Goal: Task Accomplishment & Management: Complete application form

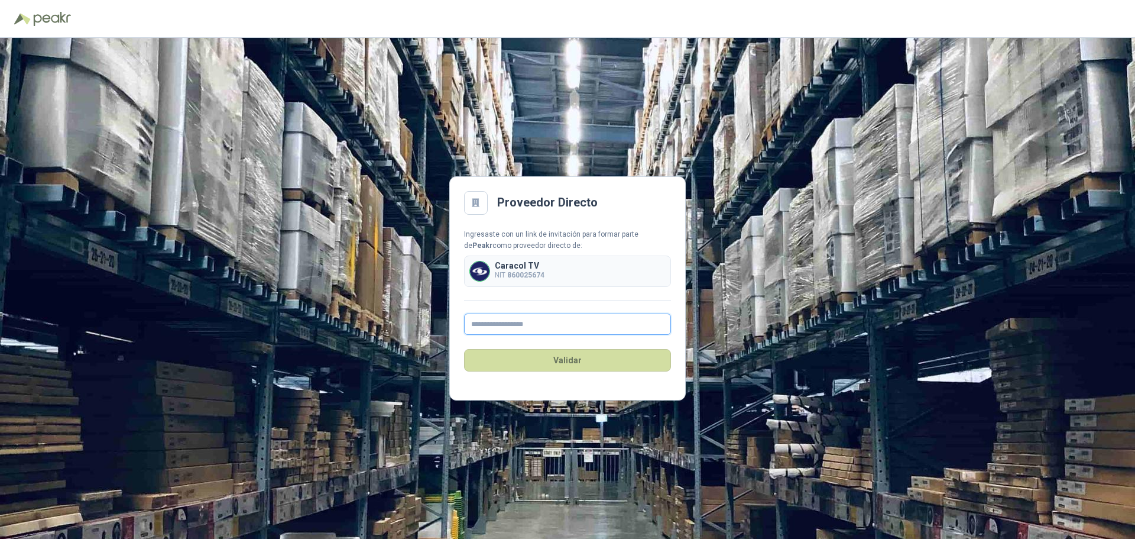
click at [527, 323] on input "text" at bounding box center [567, 323] width 207 height 21
click at [538, 325] on input "**********" at bounding box center [567, 323] width 207 height 21
type input "**********"
click at [601, 362] on button "Validar" at bounding box center [567, 360] width 207 height 22
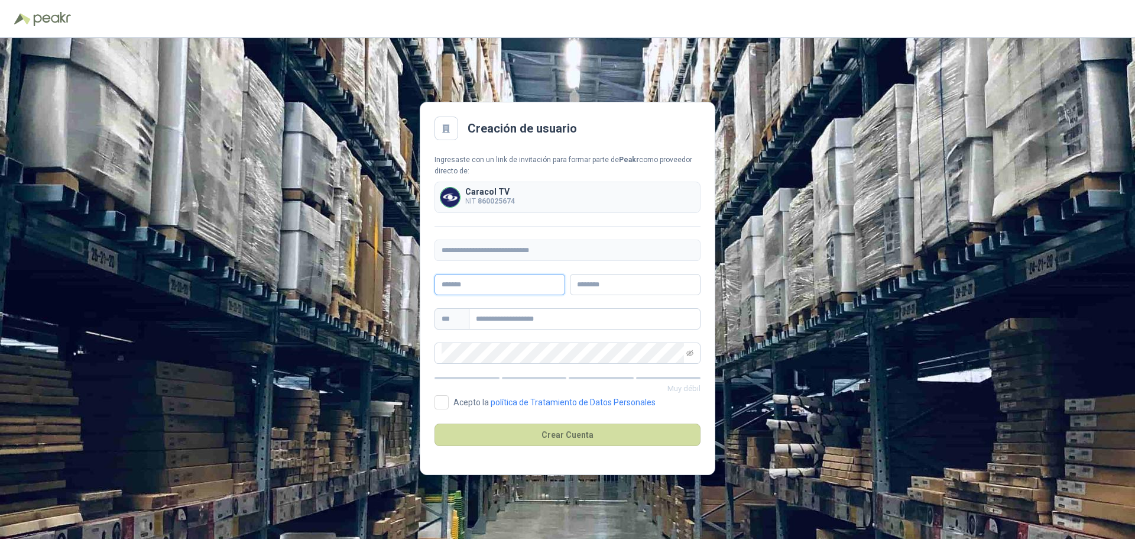
click at [478, 283] on input "text" at bounding box center [499, 284] width 131 height 21
type input "****"
type input "*******"
click at [521, 320] on input "text" at bounding box center [585, 318] width 232 height 21
type input "**********"
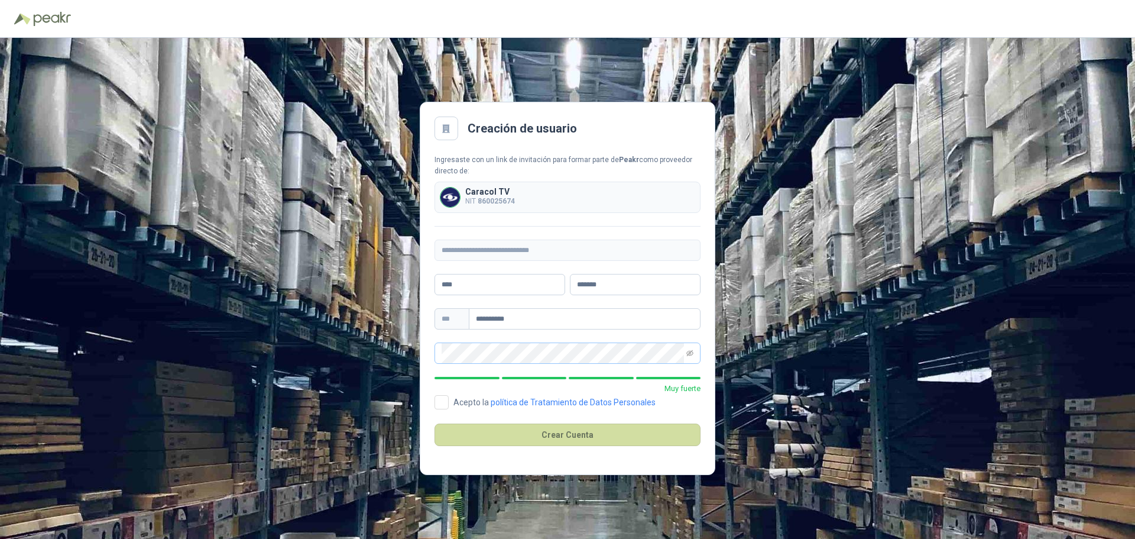
click at [688, 348] on span at bounding box center [689, 353] width 7 height 20
click at [689, 353] on icon "eye-invisible" at bounding box center [689, 352] width 7 height 7
click at [411, 346] on div "**********" at bounding box center [567, 288] width 1135 height 501
click at [564, 433] on button "Crear Cuenta" at bounding box center [567, 434] width 266 height 22
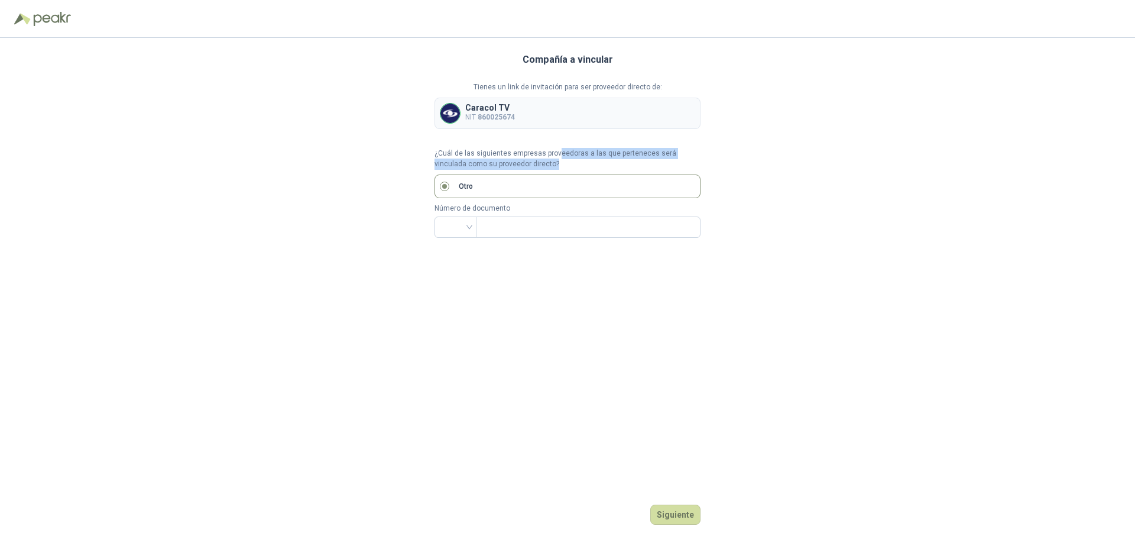
drag, startPoint x: 556, startPoint y: 154, endPoint x: 631, endPoint y: 166, distance: 75.4
click at [631, 166] on p "¿Cuál de las siguientes empresas proveedoras a las que perteneces será vinculad…" at bounding box center [567, 159] width 266 height 22
click at [465, 228] on input "search" at bounding box center [456, 226] width 28 height 18
click at [682, 294] on div "Compañía a vincular Tienes un link de invitación para ser proveedor directo de:…" at bounding box center [567, 288] width 266 height 501
click at [463, 231] on input "search" at bounding box center [456, 226] width 28 height 18
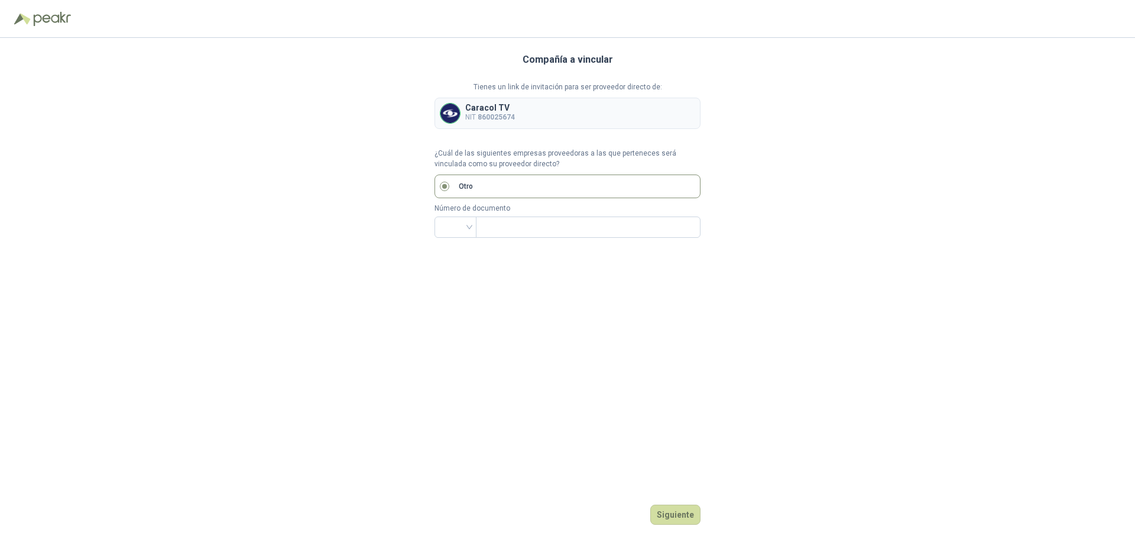
click at [486, 106] on p "Caracol TV" at bounding box center [490, 107] width 50 height 8
click at [450, 184] on label "Otro" at bounding box center [567, 186] width 266 height 24
click at [465, 229] on input "search" at bounding box center [456, 226] width 28 height 18
click at [736, 338] on div "Compañía a vincular Tienes un link de invitación para ser proveedor directo de:…" at bounding box center [567, 288] width 1135 height 501
click at [685, 511] on button "Siguiente" at bounding box center [675, 514] width 50 height 20
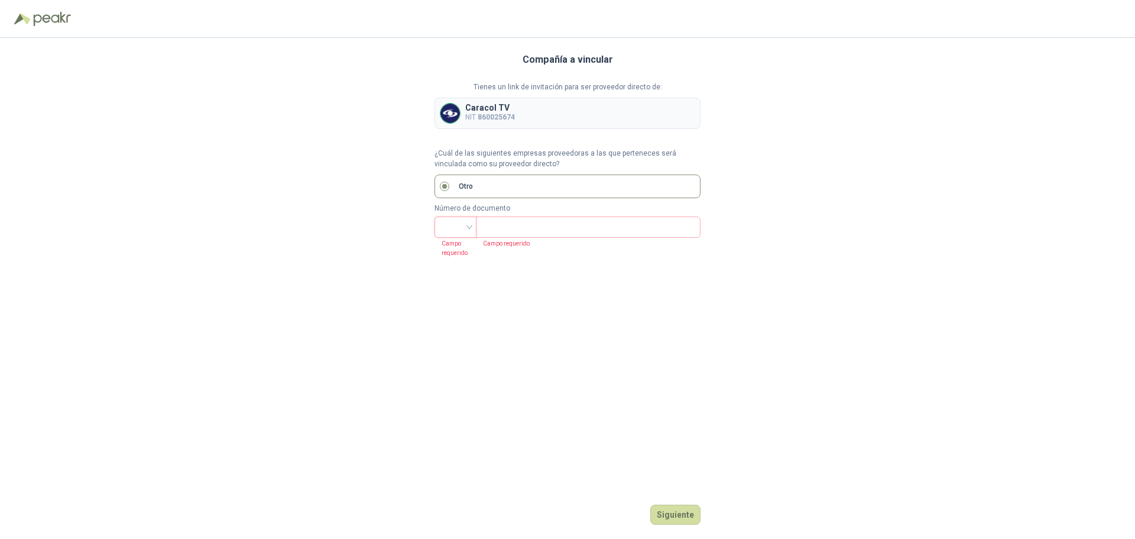
drag, startPoint x: 650, startPoint y: 319, endPoint x: 599, endPoint y: 307, distance: 51.8
click at [637, 317] on div "Compañía a vincular Tienes un link de invitación para ser proveedor directo de:…" at bounding box center [567, 288] width 266 height 501
click at [463, 228] on input "search" at bounding box center [456, 226] width 28 height 18
click at [455, 289] on div "NIT" at bounding box center [455, 289] width 23 height 13
click at [523, 227] on input "text" at bounding box center [587, 227] width 208 height 20
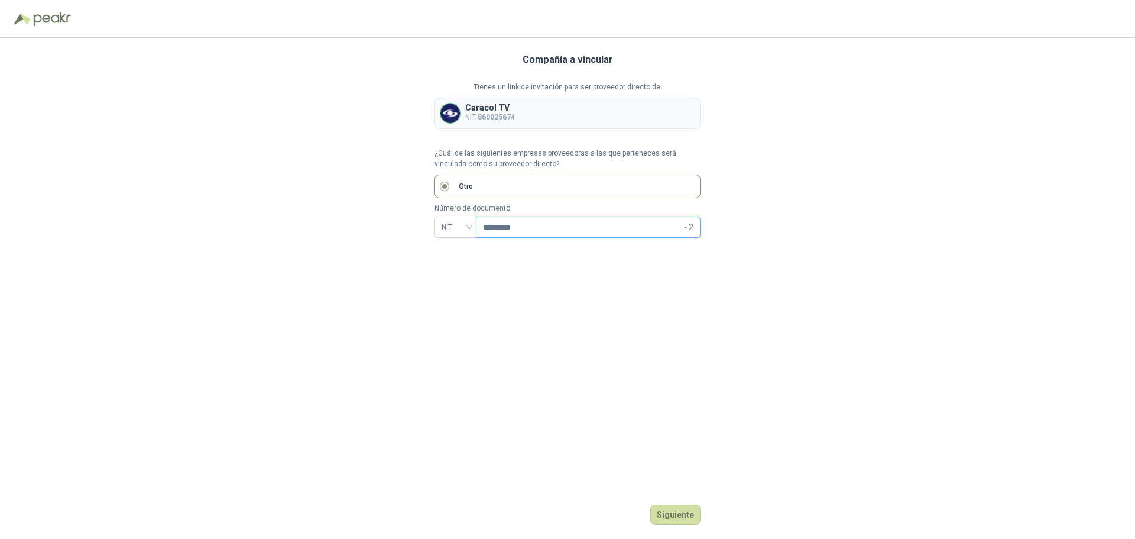
drag, startPoint x: 548, startPoint y: 228, endPoint x: 935, endPoint y: 200, distance: 387.5
click at [431, 214] on div "Compañía a vincular Tienes un link de invitación para ser proveedor directo de:…" at bounding box center [567, 288] width 1135 height 501
type input "*********"
click at [678, 514] on button "Siguiente" at bounding box center [675, 514] width 50 height 20
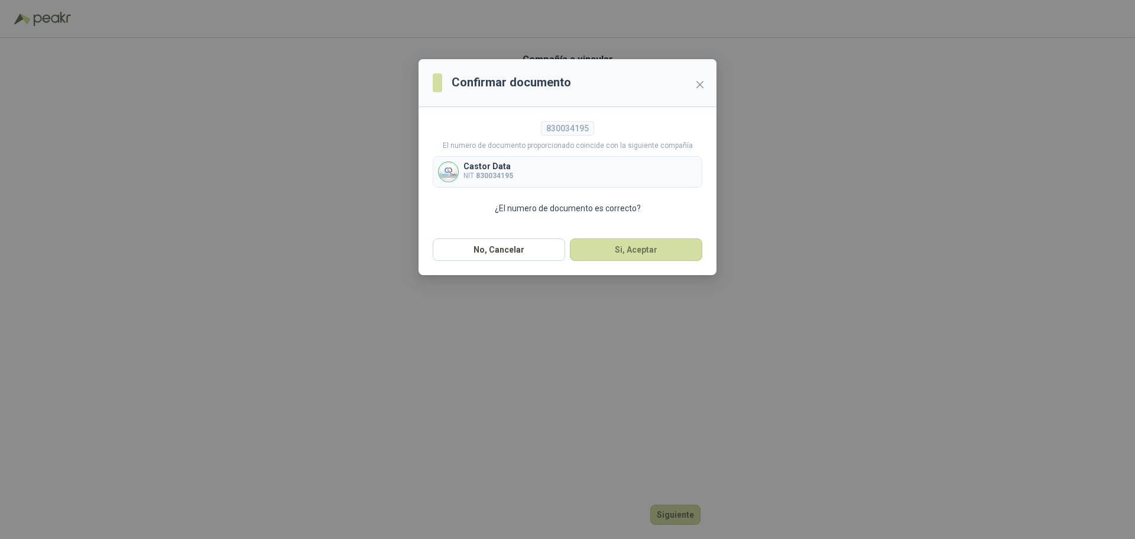
click at [488, 177] on b "830034195" at bounding box center [494, 175] width 37 height 8
click at [641, 244] on button "Si, Aceptar" at bounding box center [636, 249] width 132 height 22
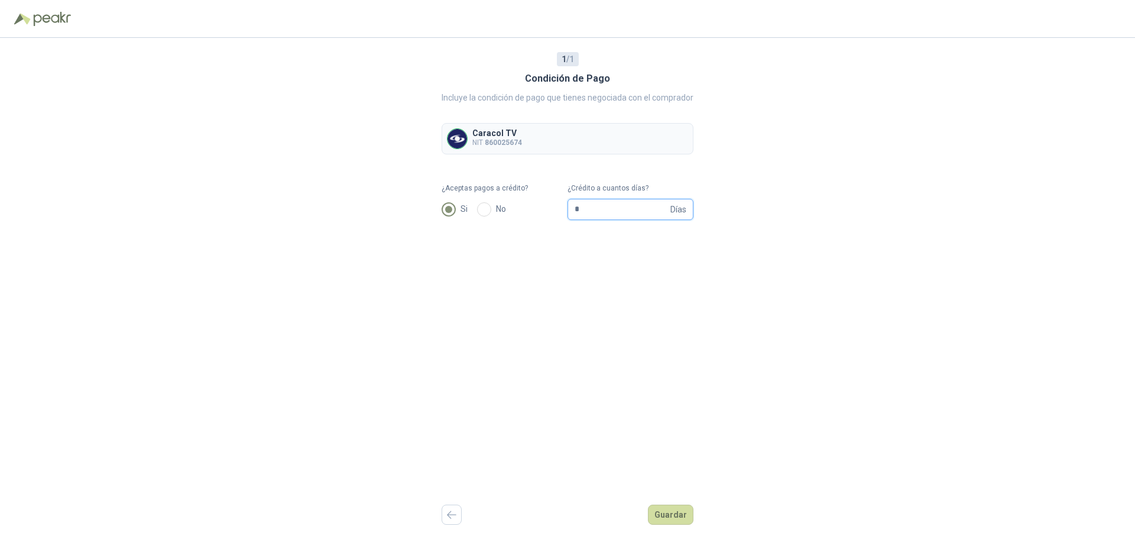
drag, startPoint x: 604, startPoint y: 209, endPoint x: 528, endPoint y: 203, distance: 75.9
click at [528, 203] on form "¿Aceptas pagos a crédito? Si No ¿Crédito a cuantos días? * Días" at bounding box center [568, 201] width 252 height 37
type input "**"
click at [677, 513] on button "Guardar" at bounding box center [671, 514] width 46 height 20
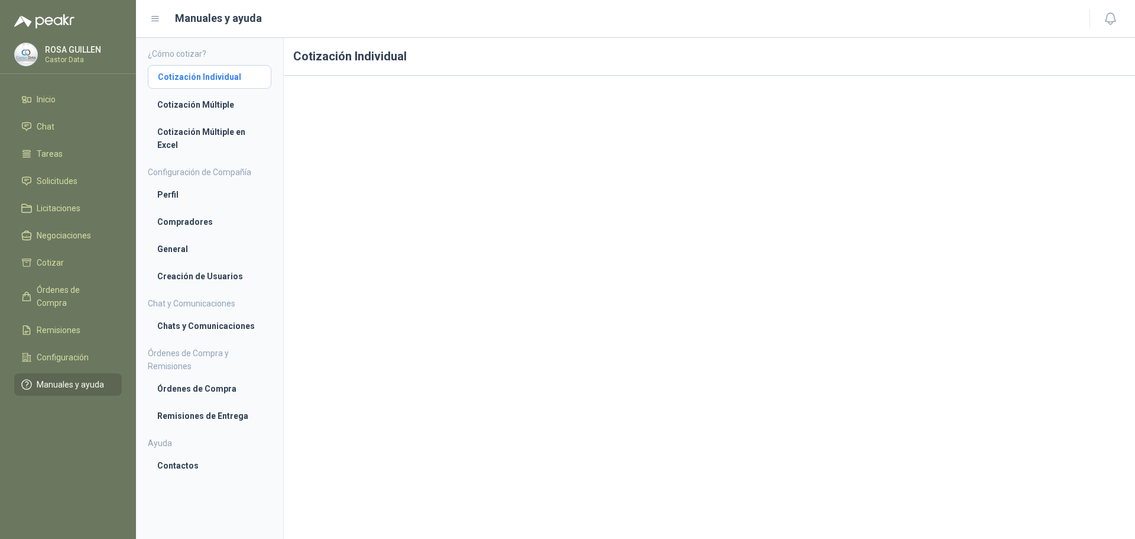
click at [198, 73] on li "Cotización Individual" at bounding box center [209, 76] width 103 height 13
click at [203, 97] on link "Cotización Múltiple" at bounding box center [210, 104] width 124 height 22
click at [191, 129] on li "Cotización Múltiple en Excel" at bounding box center [209, 138] width 105 height 26
click at [71, 100] on li "Inicio" at bounding box center [67, 99] width 93 height 13
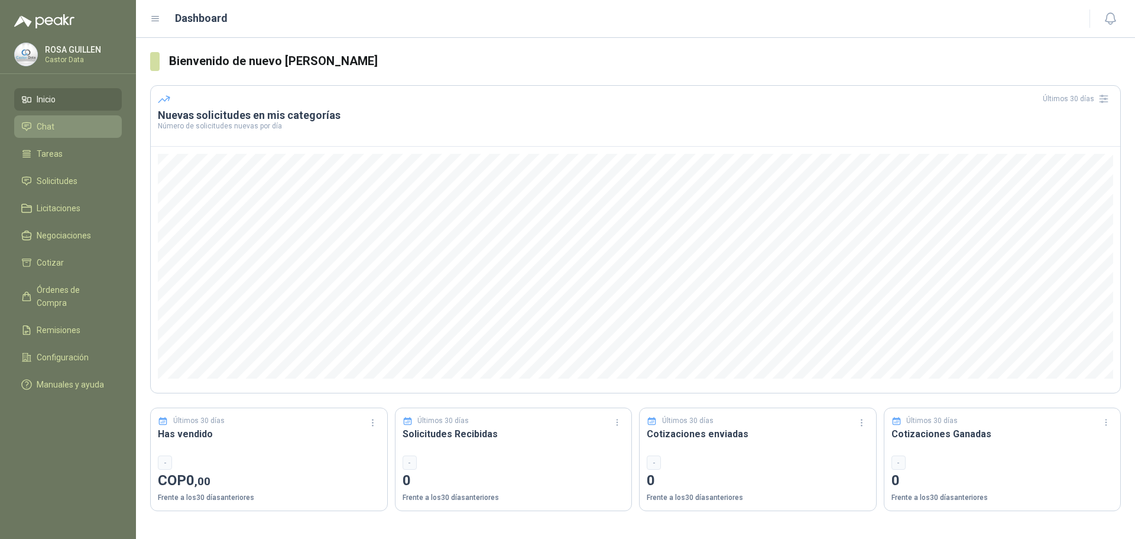
click at [59, 125] on li "Chat" at bounding box center [67, 126] width 93 height 13
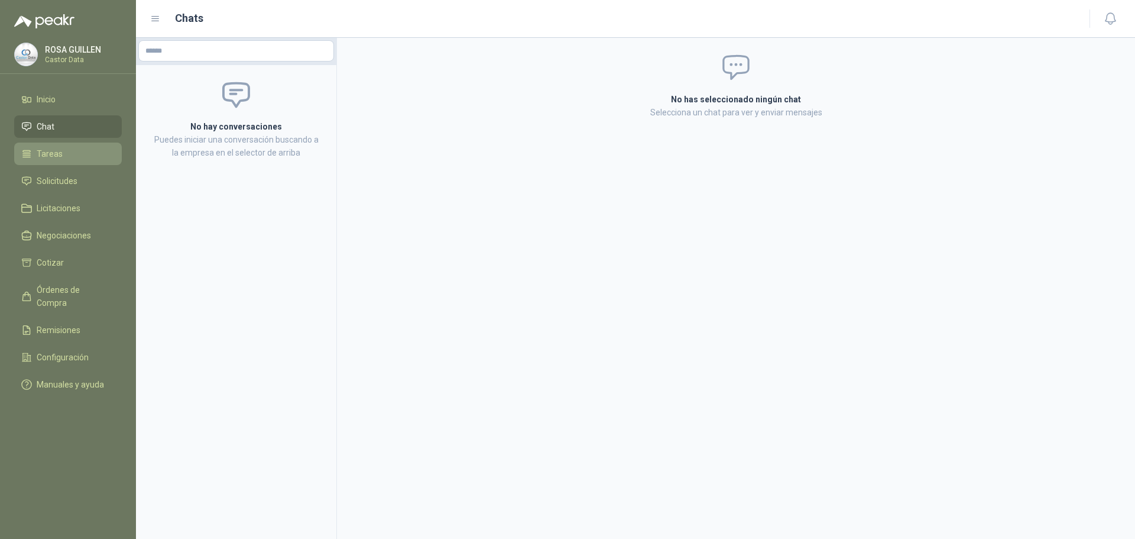
click at [66, 155] on li "Tareas" at bounding box center [67, 153] width 93 height 13
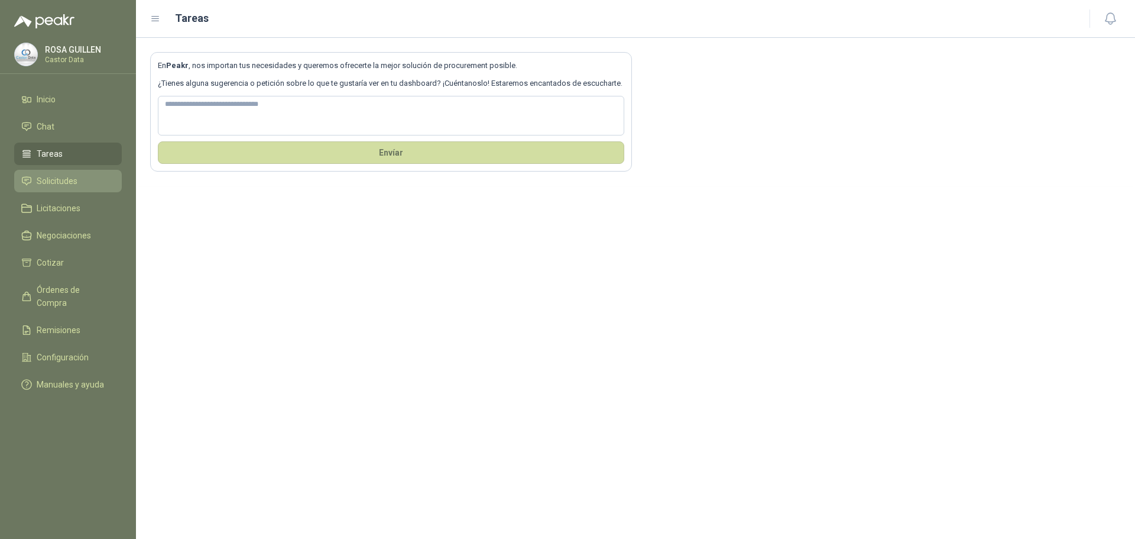
click at [56, 185] on span "Solicitudes" at bounding box center [57, 180] width 41 height 13
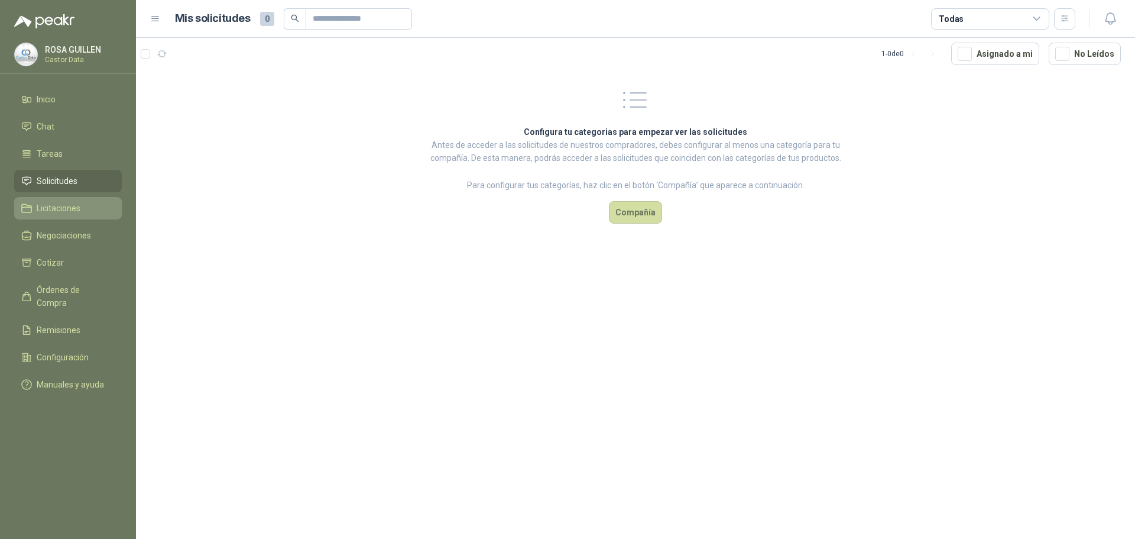
click at [57, 206] on span "Licitaciones" at bounding box center [59, 208] width 44 height 13
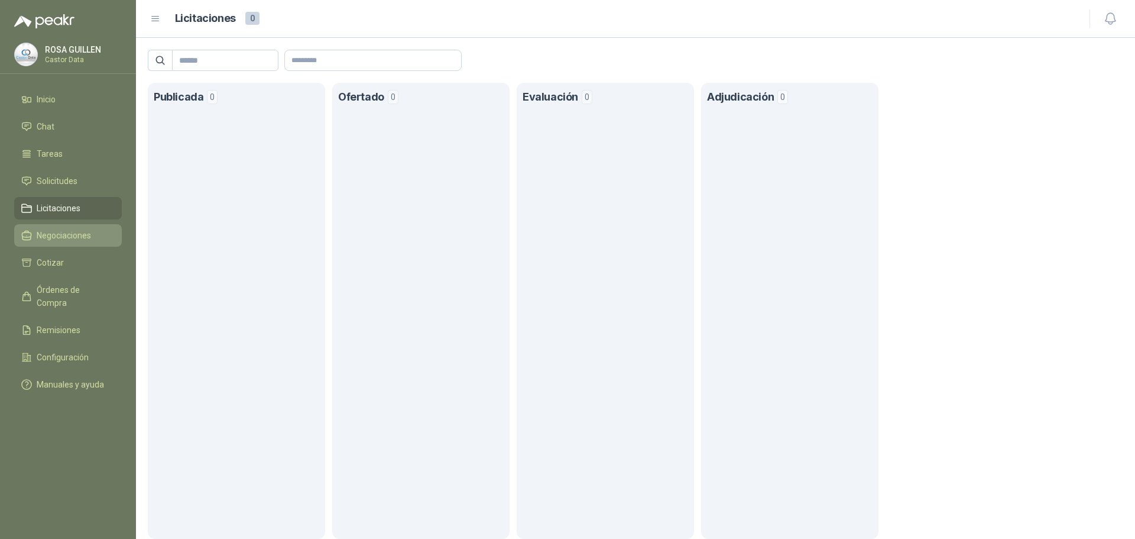
click at [69, 234] on span "Negociaciones" at bounding box center [64, 235] width 54 height 13
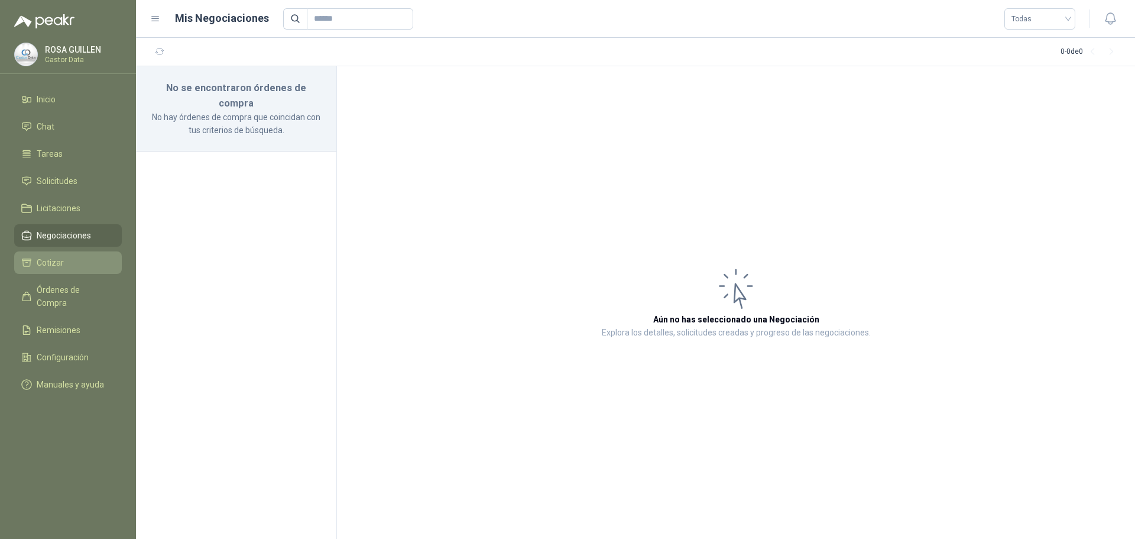
click at [50, 263] on span "Cotizar" at bounding box center [50, 262] width 27 height 13
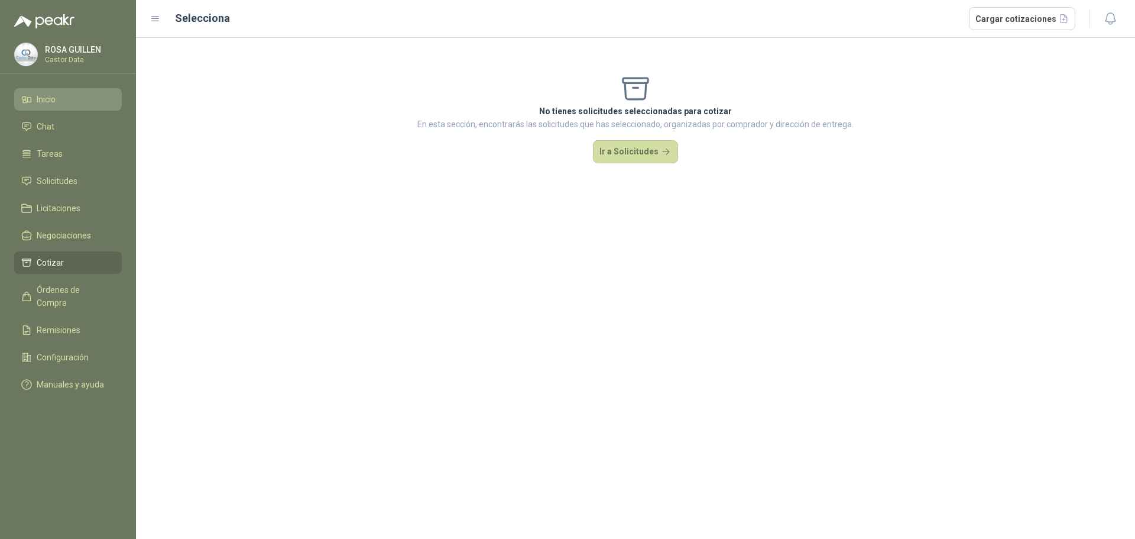
click at [57, 99] on li "Inicio" at bounding box center [67, 99] width 93 height 13
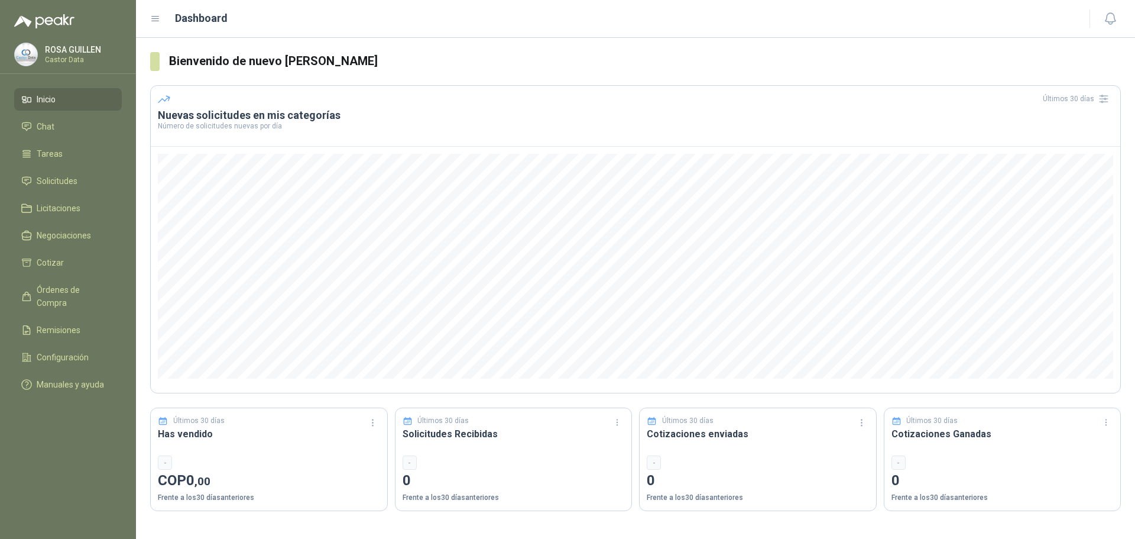
click at [69, 53] on p "[PERSON_NAME]" at bounding box center [82, 50] width 74 height 8
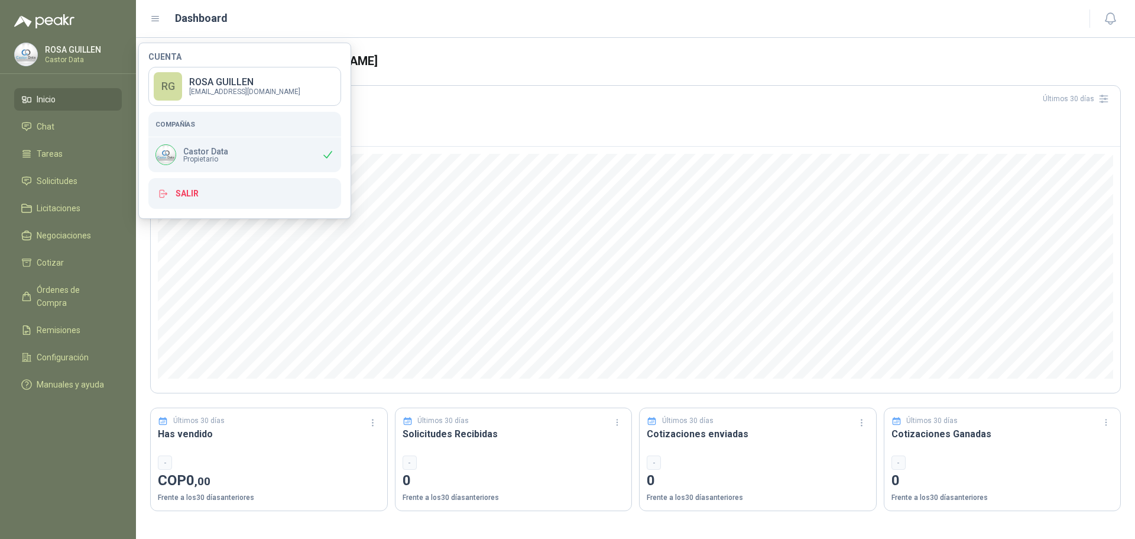
click at [49, 48] on p "[PERSON_NAME]" at bounding box center [82, 50] width 74 height 8
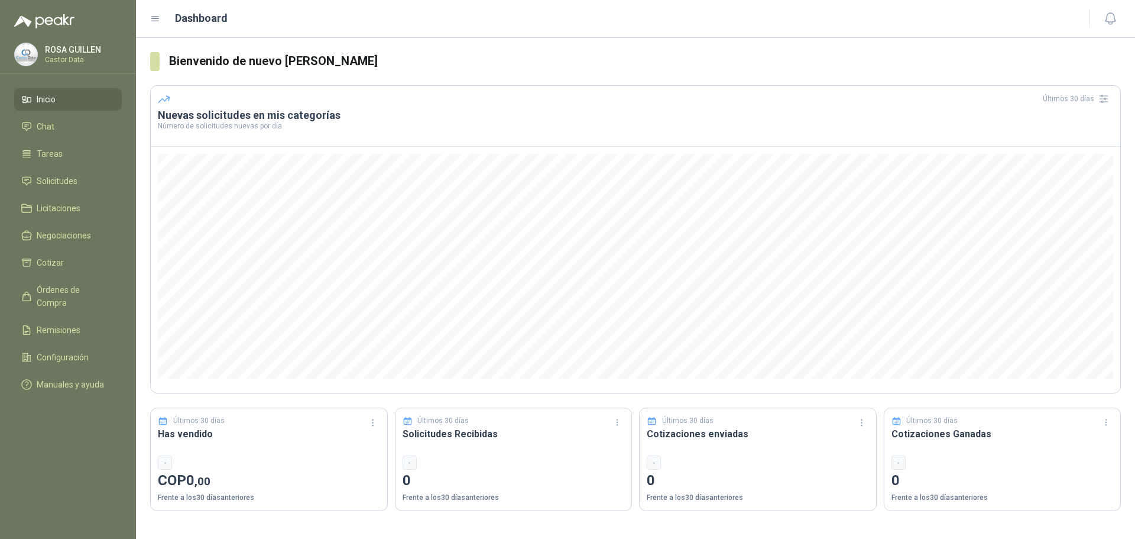
click at [52, 99] on span "Inicio" at bounding box center [46, 99] width 19 height 13
click at [34, 132] on li "Chat" at bounding box center [67, 126] width 93 height 13
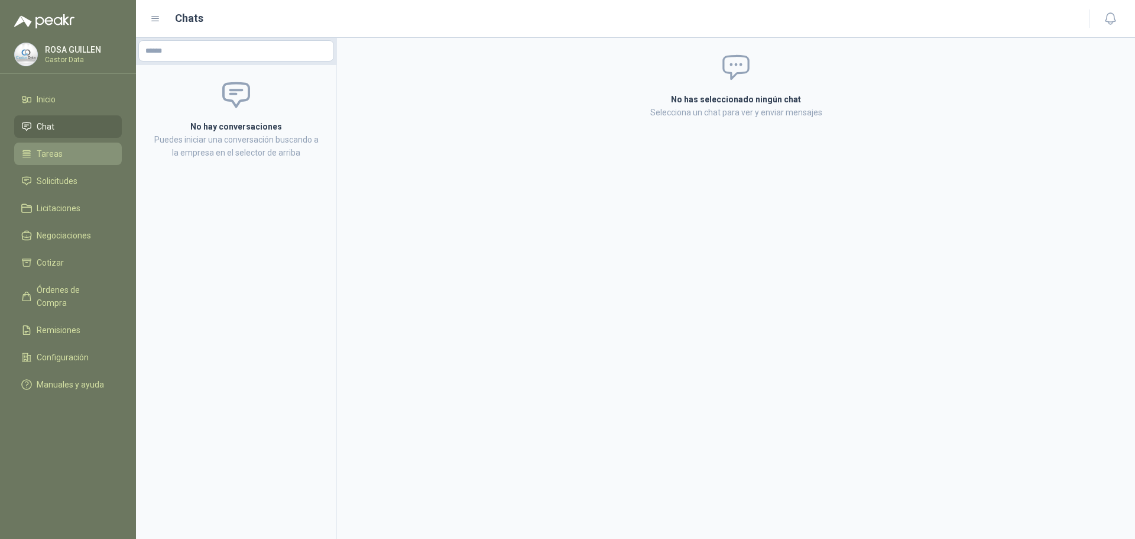
click at [39, 155] on span "Tareas" at bounding box center [50, 153] width 26 height 13
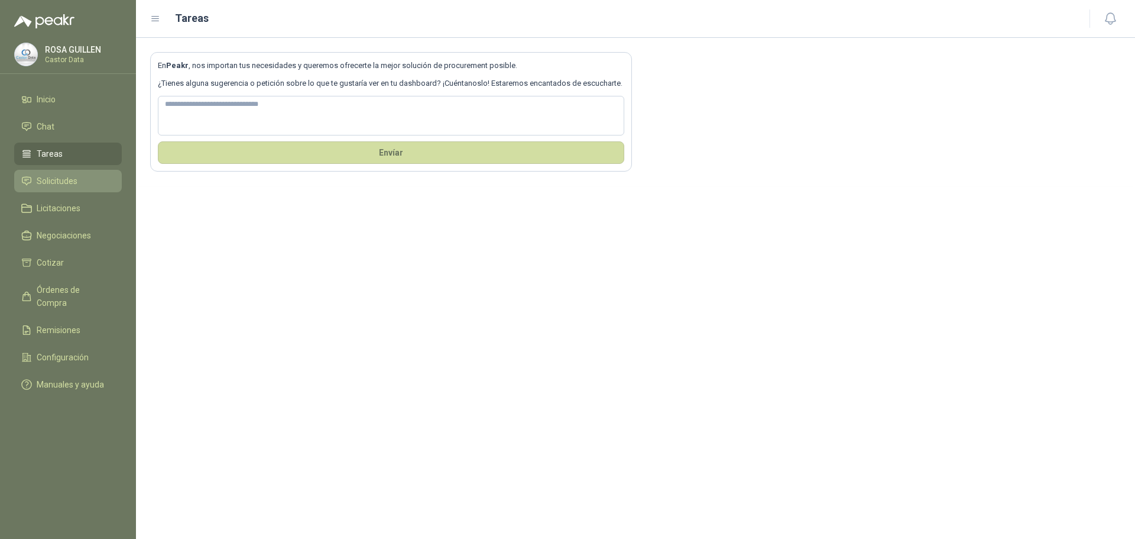
click at [53, 177] on span "Solicitudes" at bounding box center [57, 180] width 41 height 13
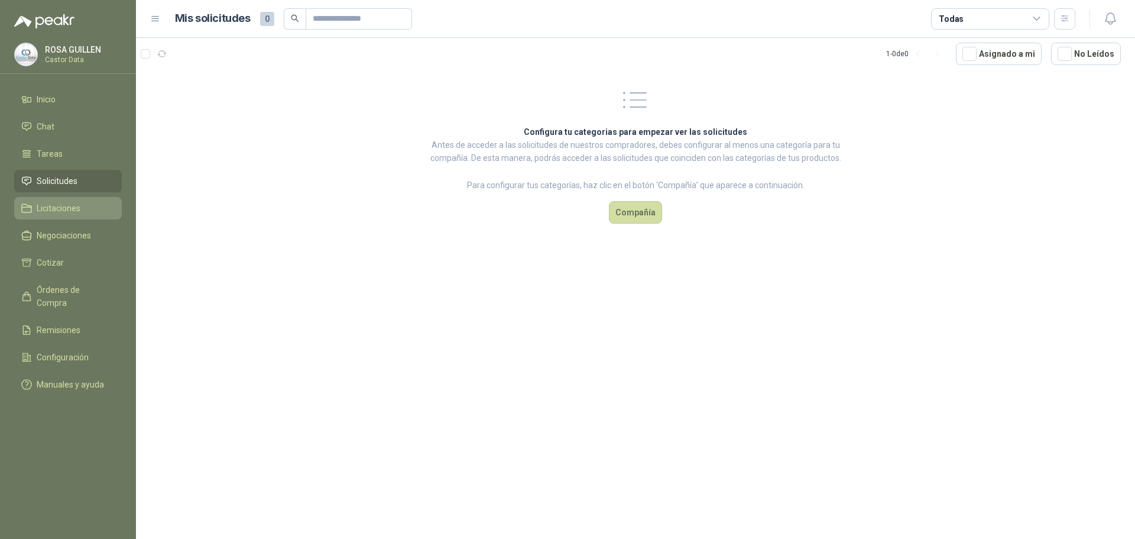
click at [61, 203] on span "Licitaciones" at bounding box center [59, 208] width 44 height 13
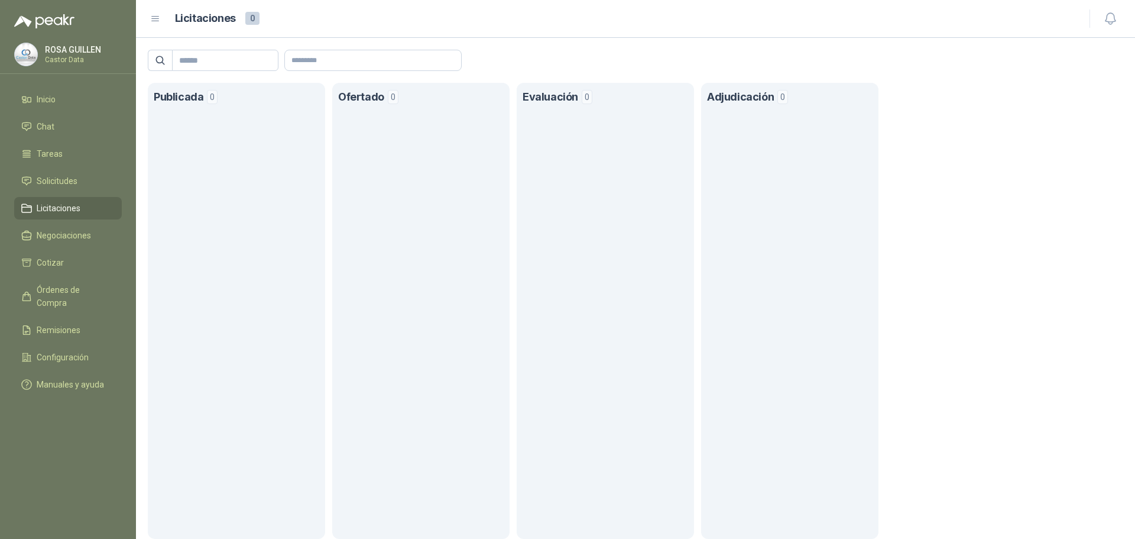
click at [70, 248] on ul "Inicio Chat Tareas Solicitudes Licitaciones Negociaciones Cotizar Órdenes de Co…" at bounding box center [68, 244] width 136 height 312
click at [71, 233] on span "Negociaciones" at bounding box center [64, 235] width 54 height 13
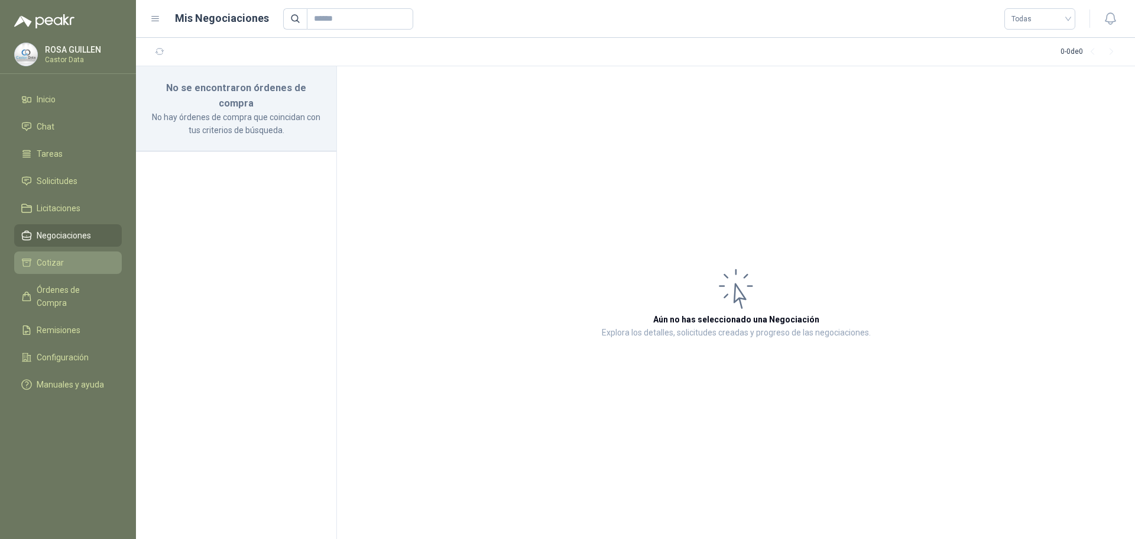
click at [42, 258] on span "Cotizar" at bounding box center [50, 262] width 27 height 13
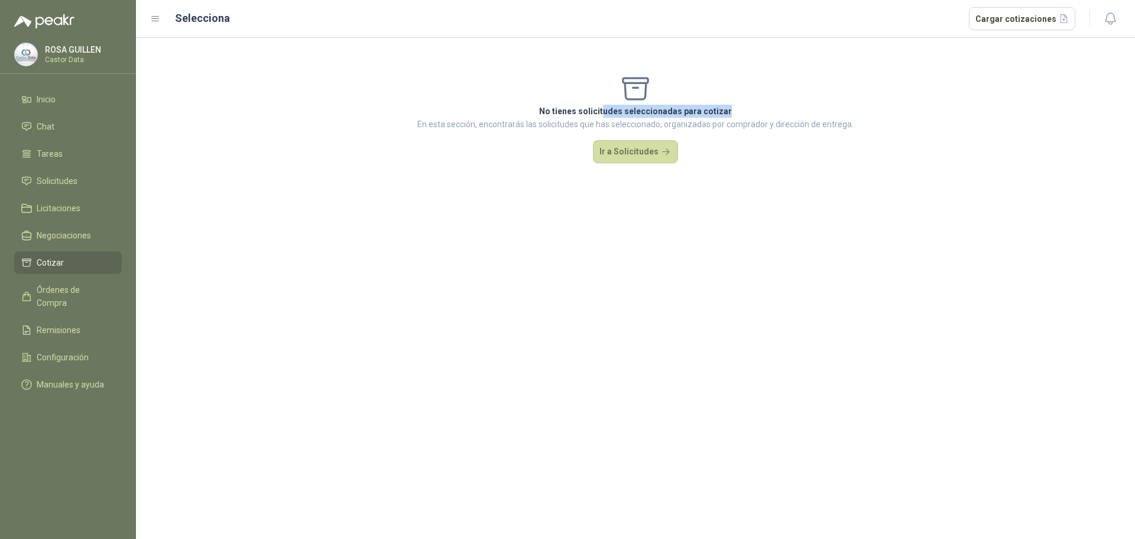
drag, startPoint x: 607, startPoint y: 112, endPoint x: 757, endPoint y: 112, distance: 150.1
click at [757, 112] on p "No tienes solicitudes seleccionadas para cotizar" at bounding box center [635, 111] width 436 height 13
drag, startPoint x: 558, startPoint y: 114, endPoint x: 730, endPoint y: 96, distance: 173.0
click at [730, 96] on div "No tienes solicitudes seleccionadas para cotizar En esta sección, encontrarás l…" at bounding box center [635, 101] width 436 height 57
click at [634, 151] on button "Ir a Solicitudes" at bounding box center [635, 152] width 85 height 24
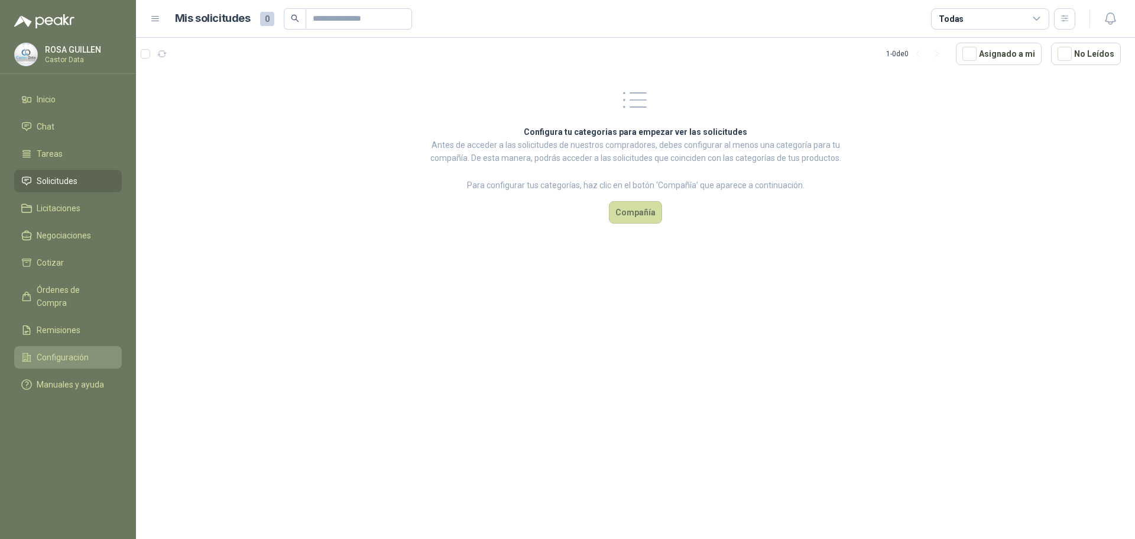
click at [72, 351] on span "Configuración" at bounding box center [63, 357] width 52 height 13
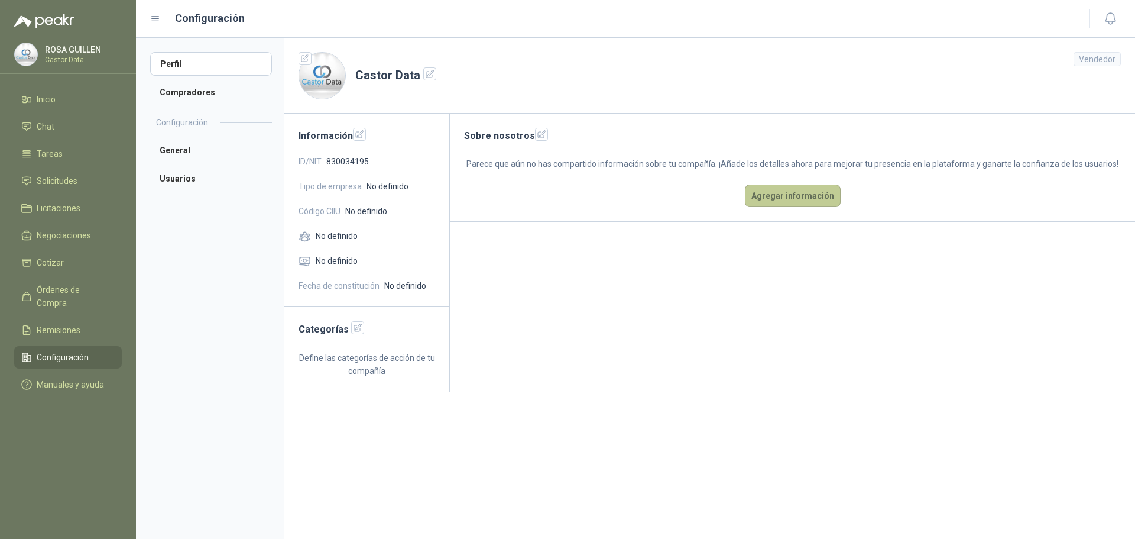
click at [787, 192] on button "Agregar información" at bounding box center [793, 195] width 96 height 22
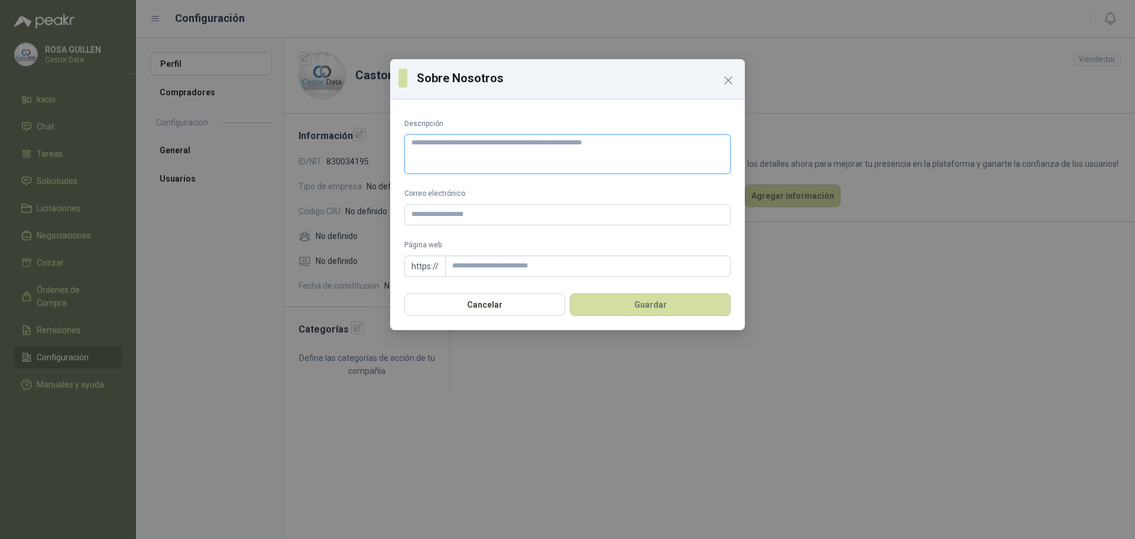
click at [438, 148] on textarea "Descripción" at bounding box center [567, 154] width 326 height 40
click at [456, 211] on input "Correo electrónico" at bounding box center [567, 214] width 326 height 21
type input "**********"
click at [477, 263] on input "Página web" at bounding box center [588, 265] width 286 height 21
paste input "**********"
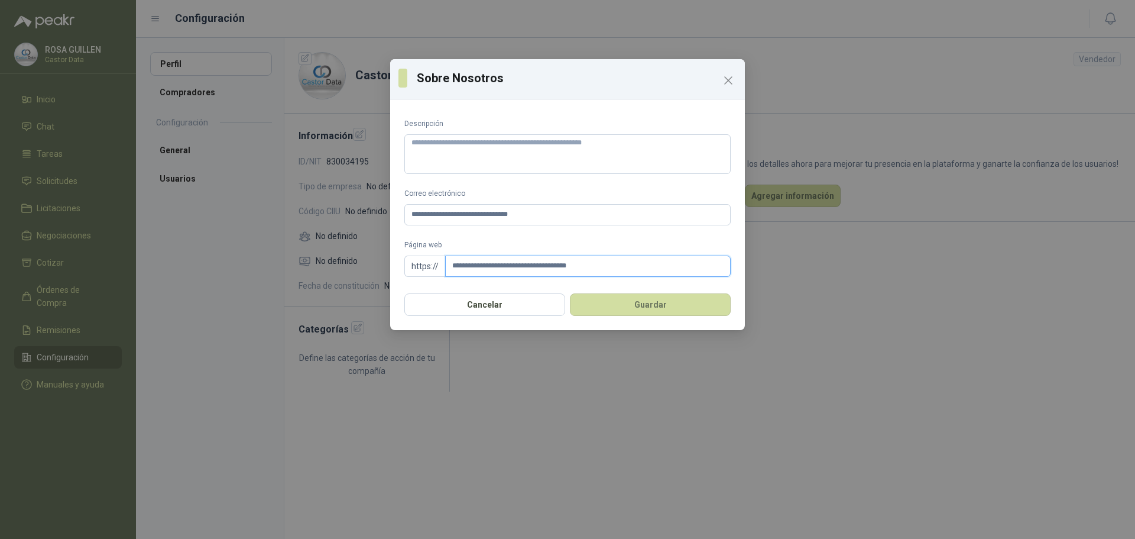
type input "**********"
click at [727, 76] on icon "Close" at bounding box center [728, 80] width 14 height 14
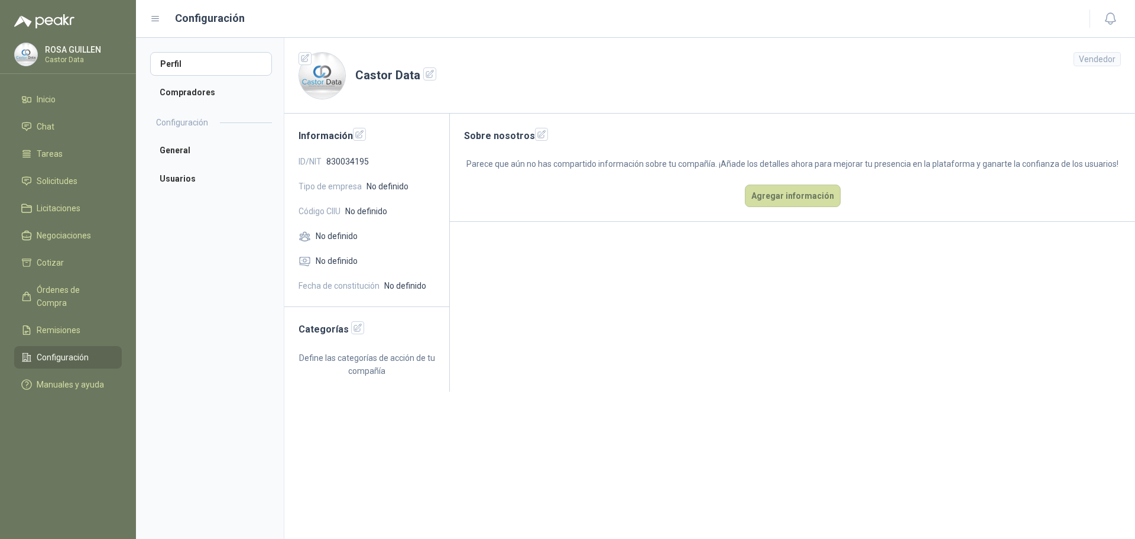
click at [317, 75] on img at bounding box center [322, 76] width 46 height 46
click at [425, 74] on icon "button" at bounding box center [430, 74] width 10 height 10
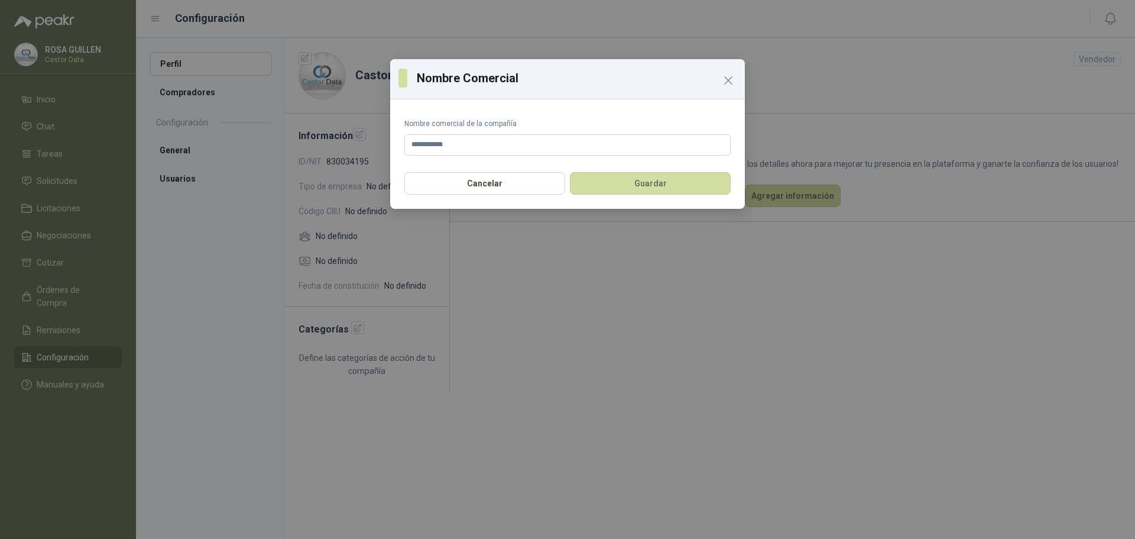
click at [393, 54] on div "**********" at bounding box center [567, 269] width 1135 height 539
click at [722, 78] on icon "Close" at bounding box center [728, 80] width 14 height 14
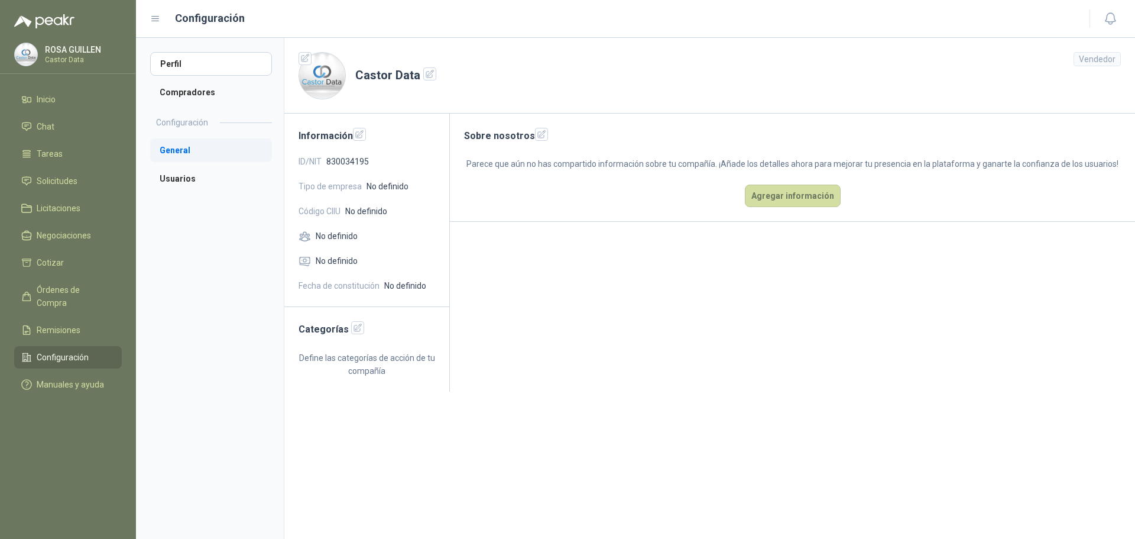
click at [176, 154] on li "General" at bounding box center [211, 150] width 122 height 24
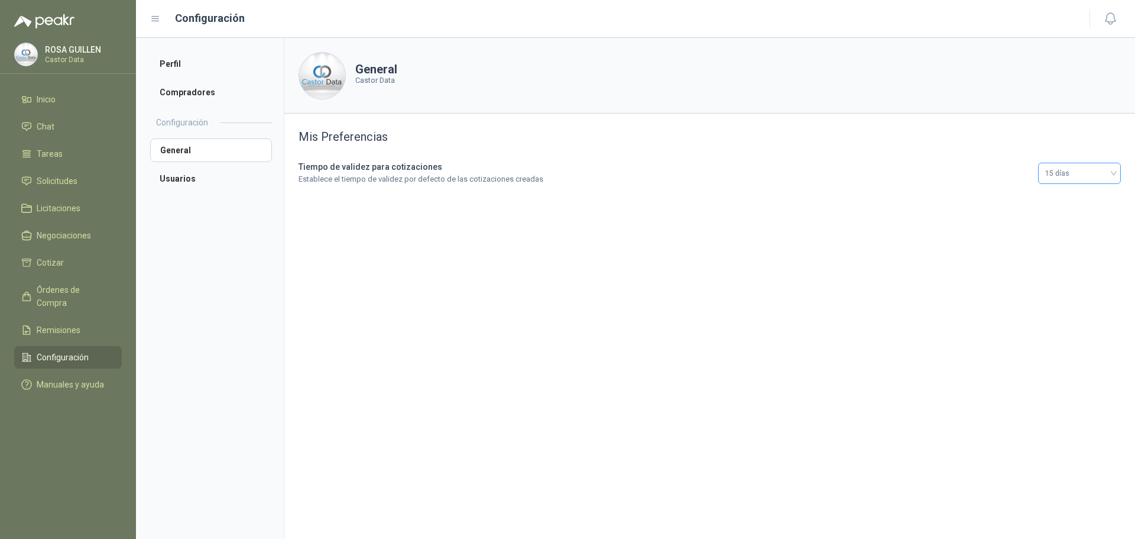
click at [1062, 172] on span "15 días" at bounding box center [1079, 173] width 69 height 18
click at [1066, 200] on div "5 días" at bounding box center [1079, 198] width 64 height 13
drag, startPoint x: 391, startPoint y: 227, endPoint x: 270, endPoint y: 202, distance: 123.7
click at [390, 227] on section "General Castor Data Mis Preferencias Tiempo de validez para cotizaciones Establ…" at bounding box center [709, 288] width 851 height 501
click at [182, 178] on li "Usuarios" at bounding box center [211, 179] width 122 height 24
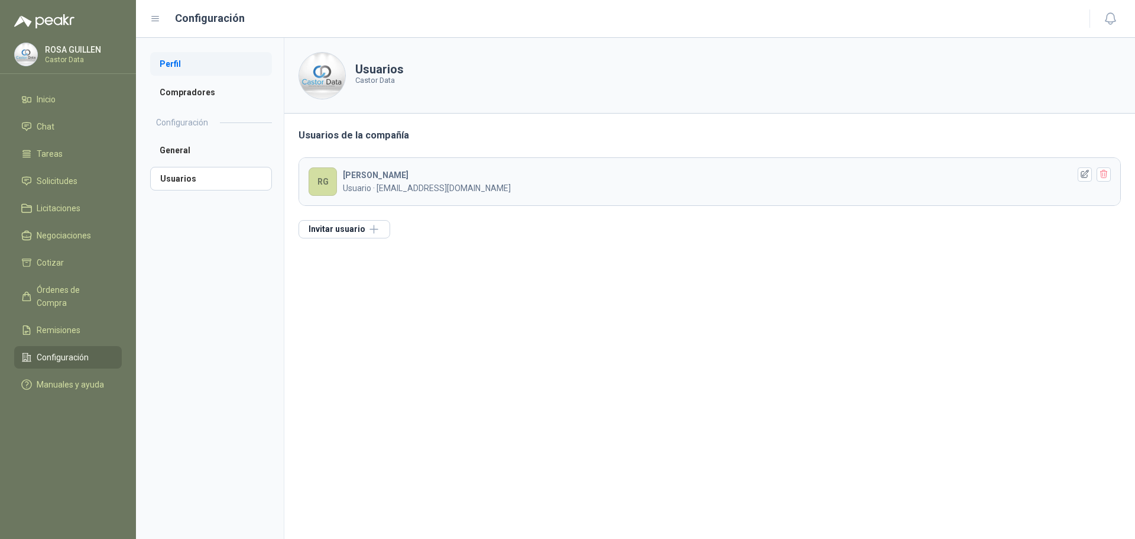
click at [184, 63] on li "Perfil" at bounding box center [211, 64] width 122 height 24
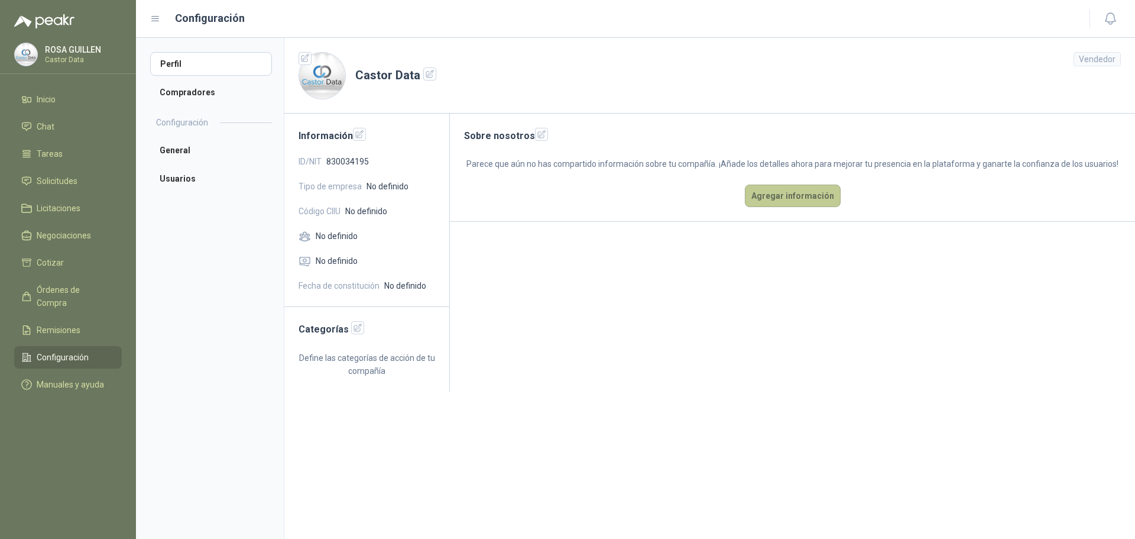
click at [778, 193] on button "Agregar información" at bounding box center [793, 195] width 96 height 22
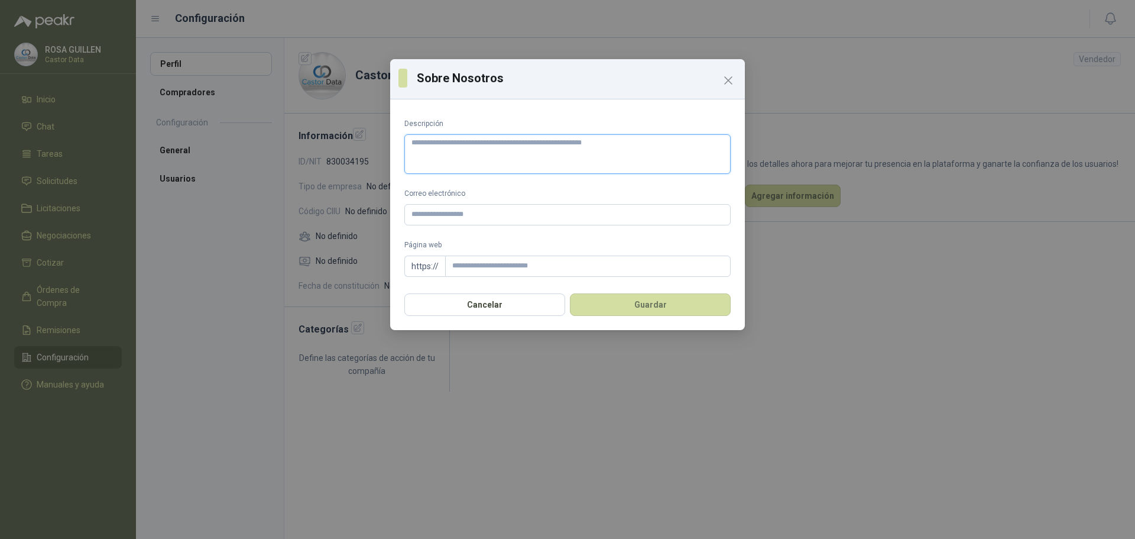
click at [481, 163] on textarea "Descripción" at bounding box center [567, 154] width 326 height 40
click at [459, 214] on input "Correo electrónico" at bounding box center [567, 214] width 326 height 21
type input "**********"
click at [502, 263] on input "Página web" at bounding box center [588, 265] width 286 height 21
paste input "**********"
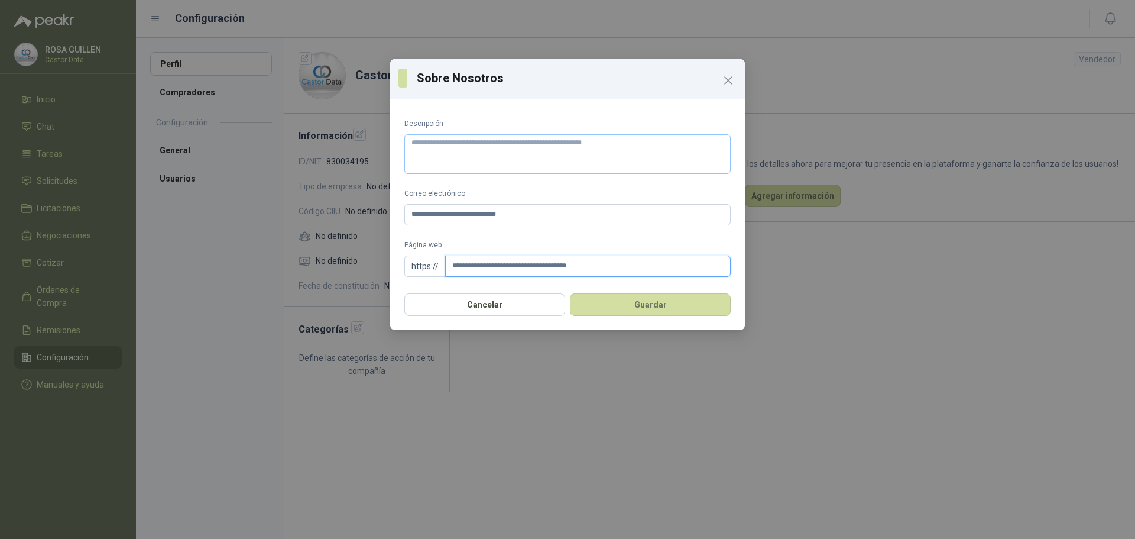
type input "**********"
click at [454, 150] on textarea "Descripción" at bounding box center [567, 154] width 326 height 40
click at [454, 159] on textarea "Descripción" at bounding box center [567, 154] width 326 height 40
paste textarea "**********"
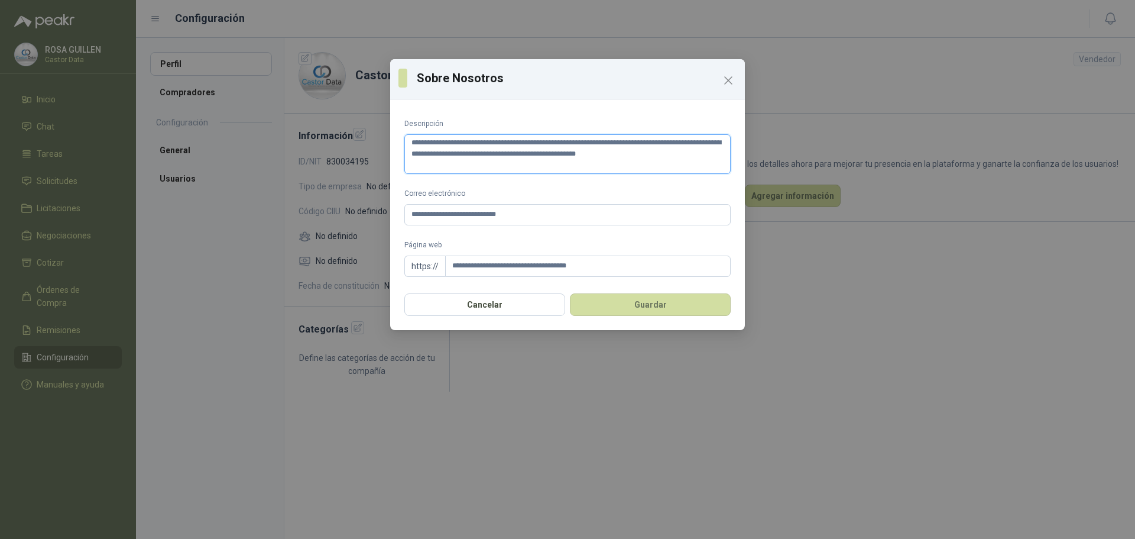
type textarea "**********"
click at [672, 153] on textarea "**********" at bounding box center [567, 154] width 326 height 40
type textarea "**********"
paste textarea "**********"
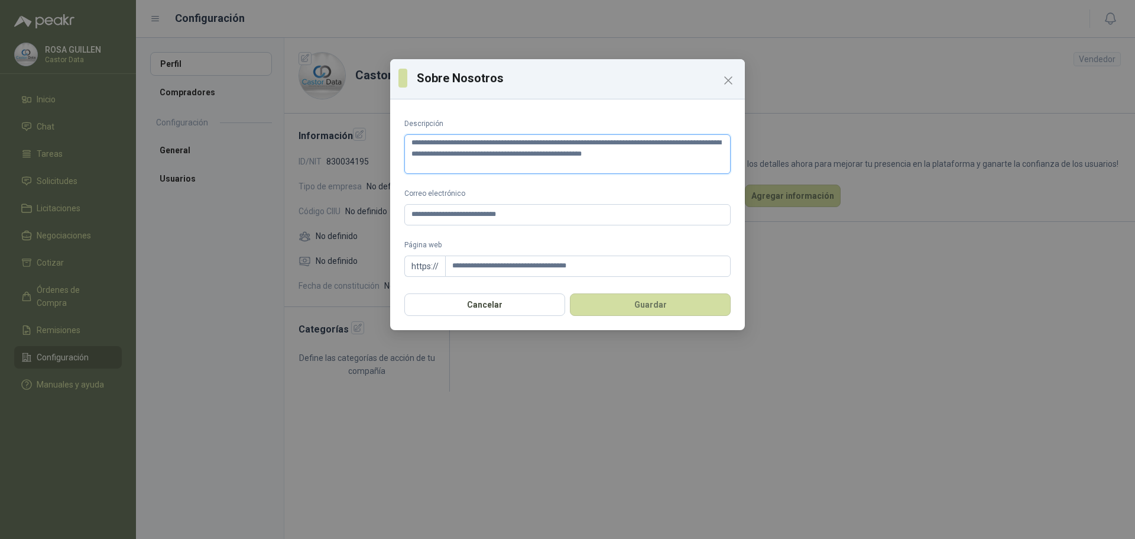
type textarea "**********"
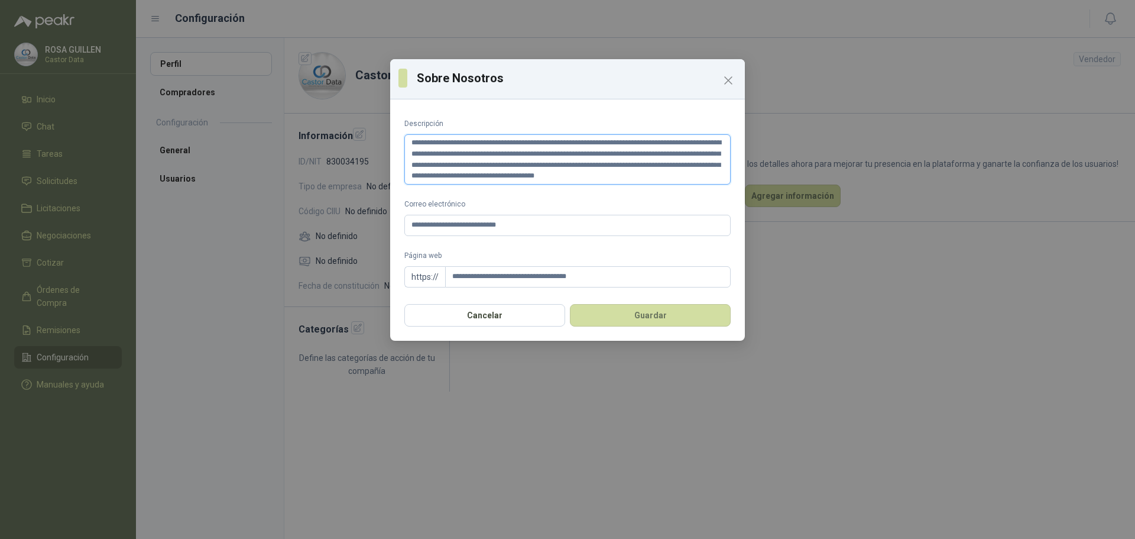
drag, startPoint x: 654, startPoint y: 154, endPoint x: 697, endPoint y: 160, distance: 43.6
click at [654, 154] on textarea "**********" at bounding box center [567, 159] width 326 height 50
type textarea "**********"
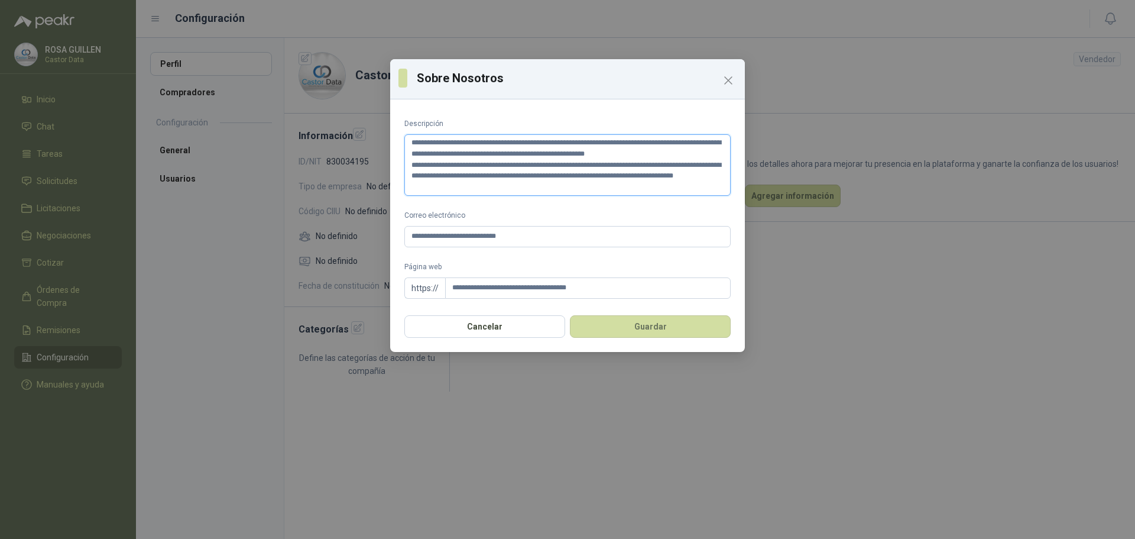
type textarea "**********"
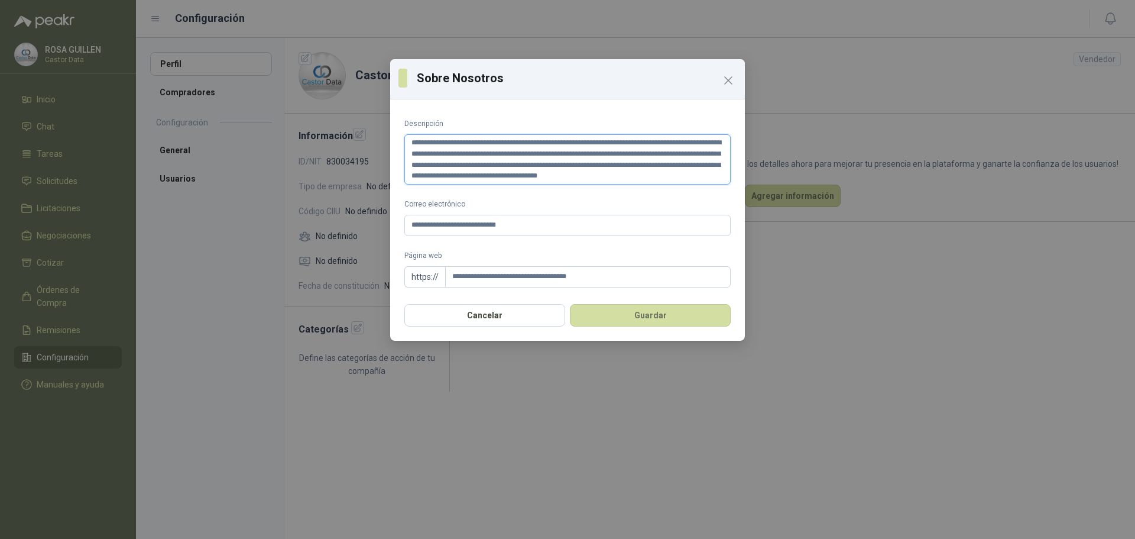
type textarea "**********"
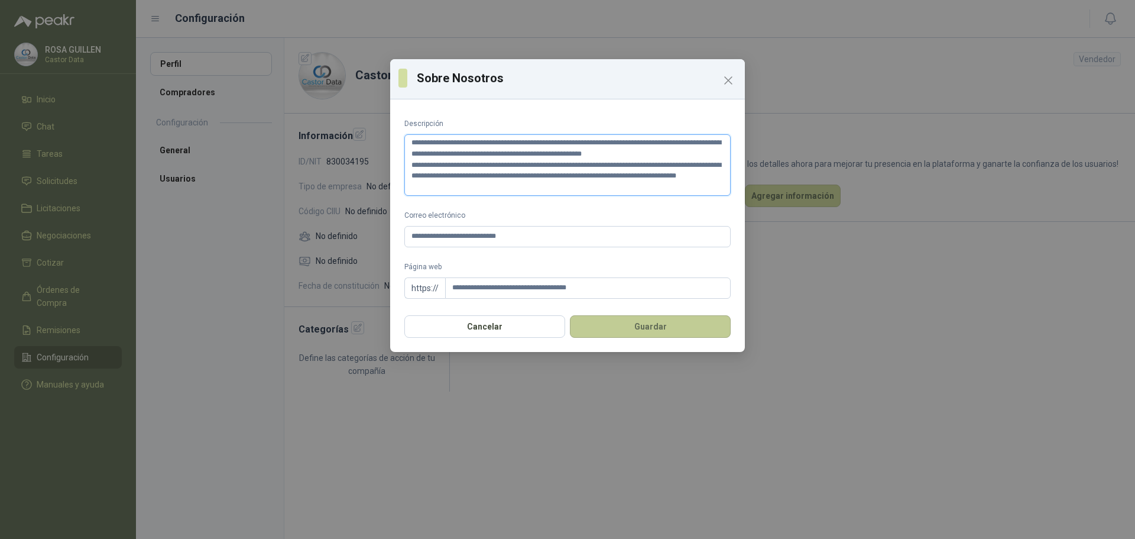
type textarea "**********"
click at [708, 328] on button "Guardar" at bounding box center [650, 326] width 161 height 22
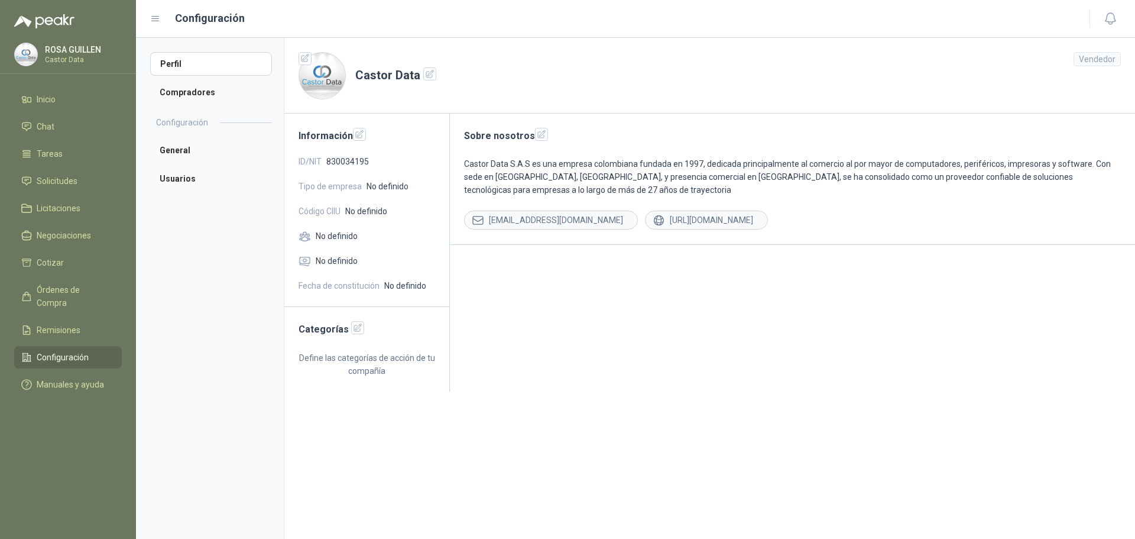
click at [338, 233] on span "No definido" at bounding box center [337, 235] width 42 height 13
click at [338, 262] on span "No definido" at bounding box center [337, 260] width 42 height 13
click at [338, 259] on span "No definido" at bounding box center [337, 260] width 42 height 13
click at [335, 229] on div "Información ID/NIT 830034195 Tipo de empresa No definido Código CIIU No definid…" at bounding box center [367, 209] width 166 height 193
click at [335, 228] on div "Información ID/NIT 830034195 Tipo de empresa No definido Código CIIU No definid…" at bounding box center [367, 209] width 166 height 193
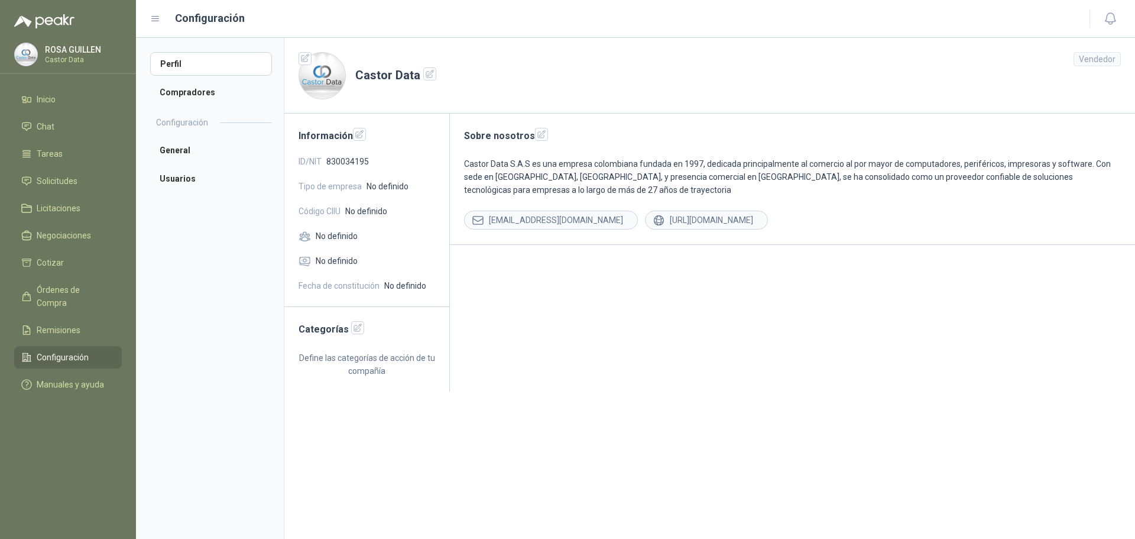
click at [349, 206] on span "No definido" at bounding box center [366, 211] width 42 height 13
click at [353, 206] on span "No definido" at bounding box center [366, 211] width 42 height 13
click at [357, 136] on icon "button" at bounding box center [360, 134] width 10 height 10
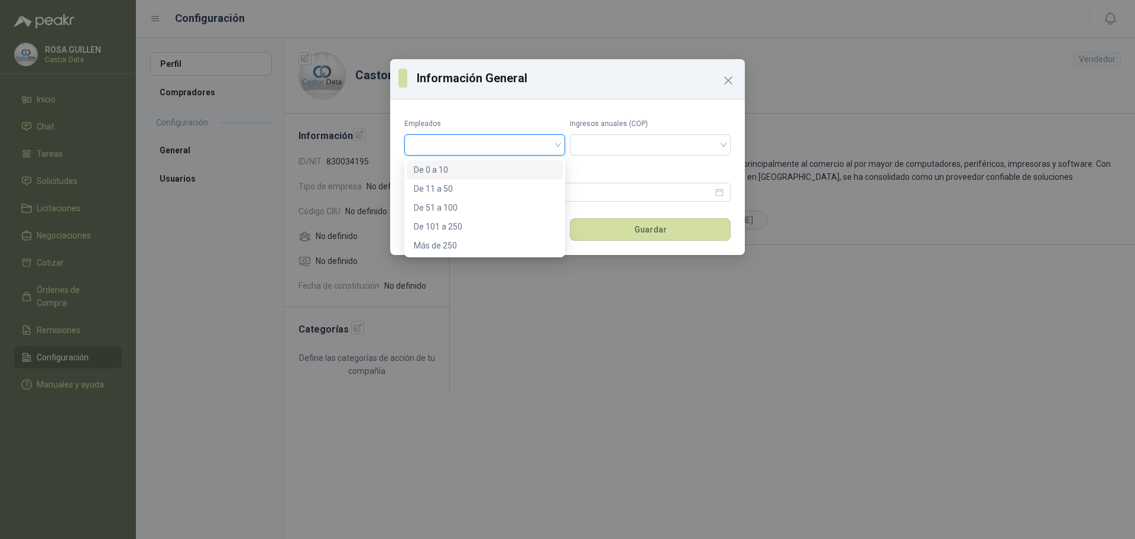
click at [463, 146] on input "search" at bounding box center [484, 144] width 147 height 18
click at [465, 187] on div "De 11 a 50" at bounding box center [485, 188] width 142 height 13
click at [635, 150] on input "search" at bounding box center [650, 144] width 147 height 18
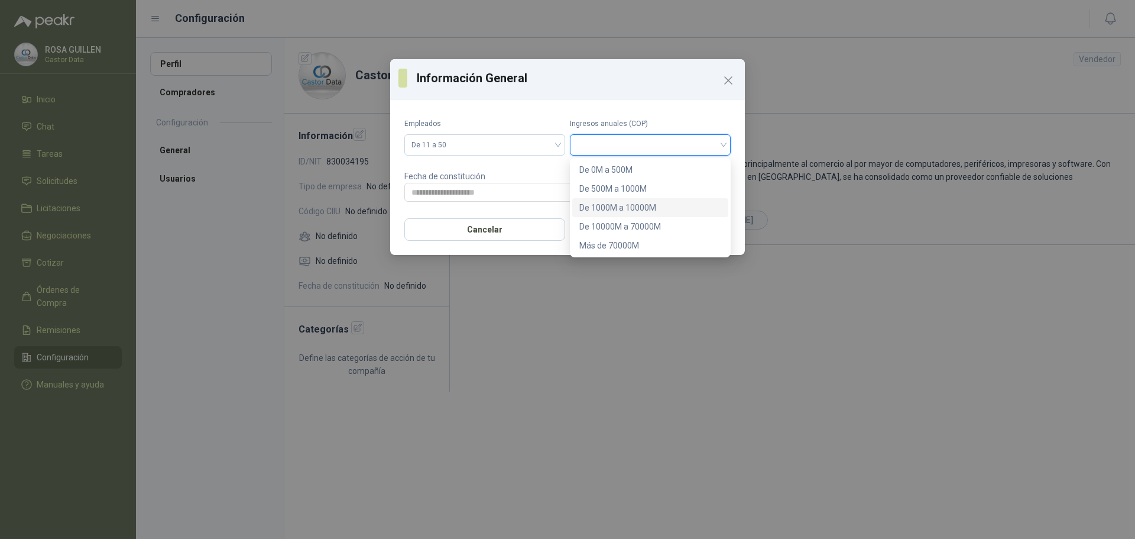
click at [621, 208] on div "De 1000M a 10000M" at bounding box center [650, 207] width 142 height 13
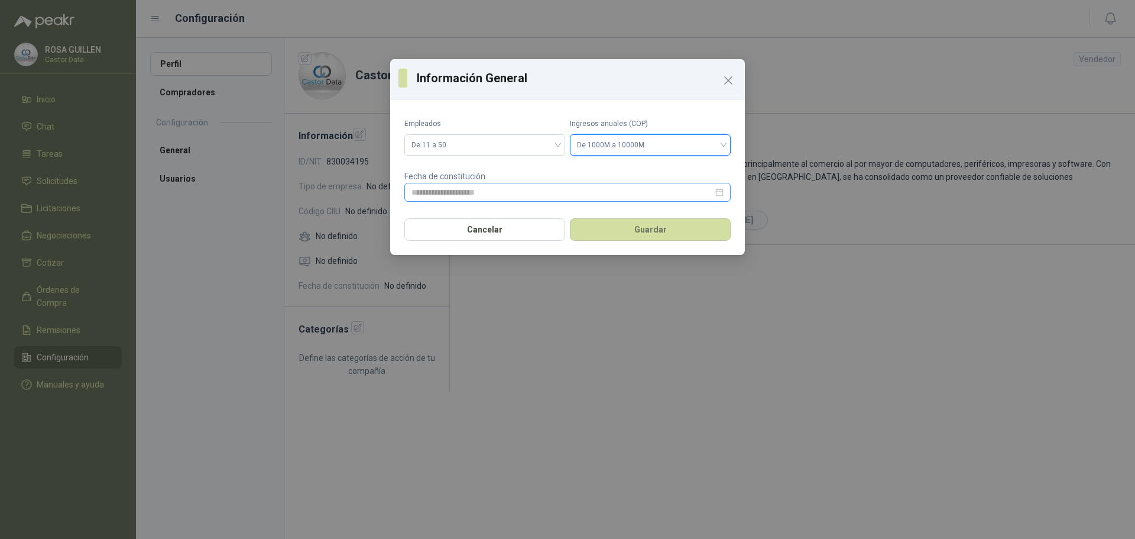
click at [718, 194] on div at bounding box center [567, 192] width 312 height 13
click at [715, 194] on div at bounding box center [567, 192] width 312 height 13
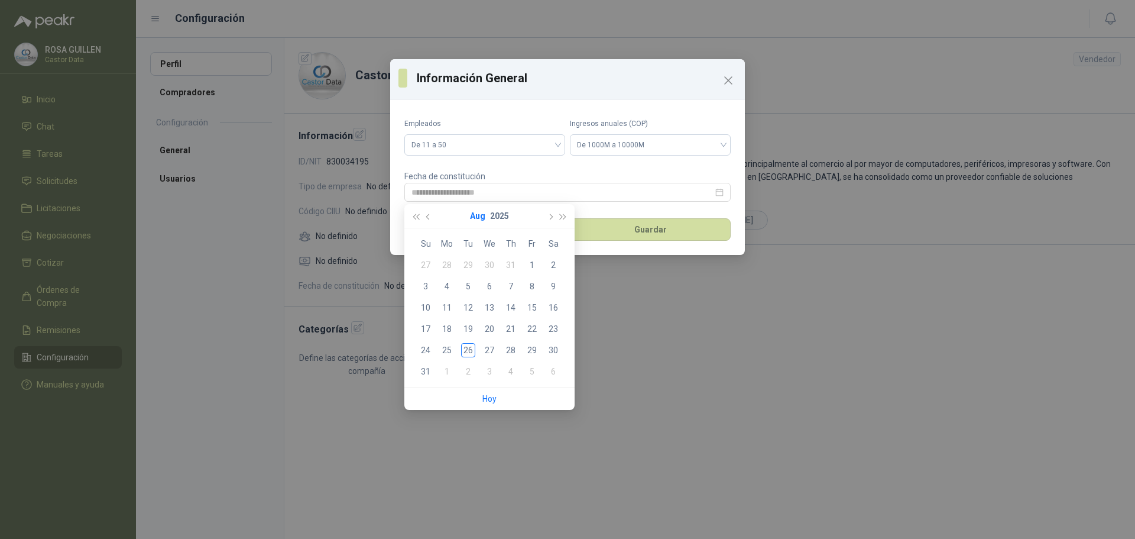
click at [482, 216] on button "Aug" at bounding box center [477, 216] width 15 height 24
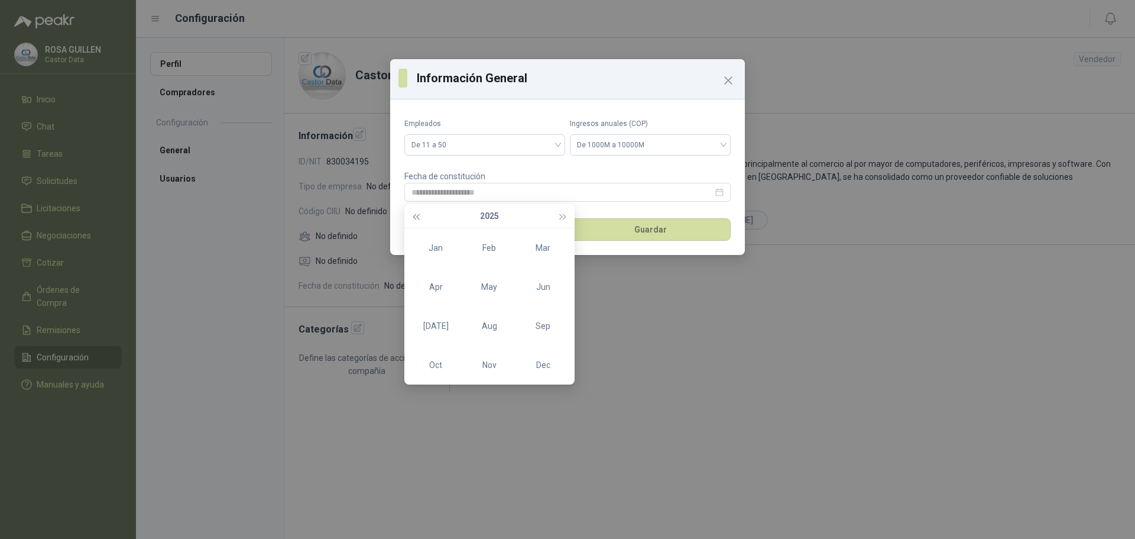
click at [411, 218] on button "button" at bounding box center [415, 216] width 13 height 24
click at [414, 218] on button "button" at bounding box center [415, 216] width 13 height 24
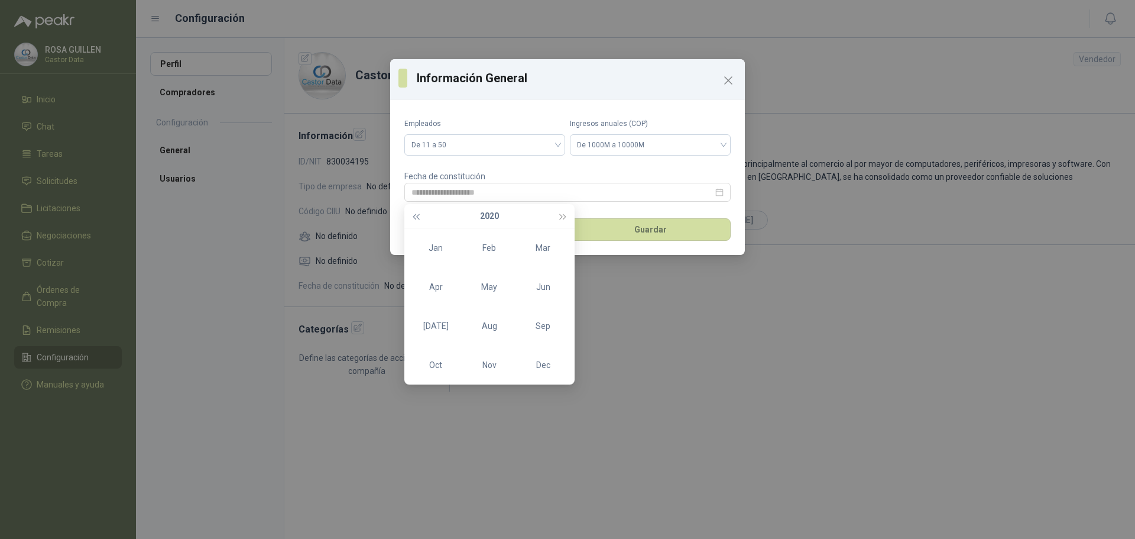
click at [414, 218] on button "button" at bounding box center [415, 216] width 13 height 24
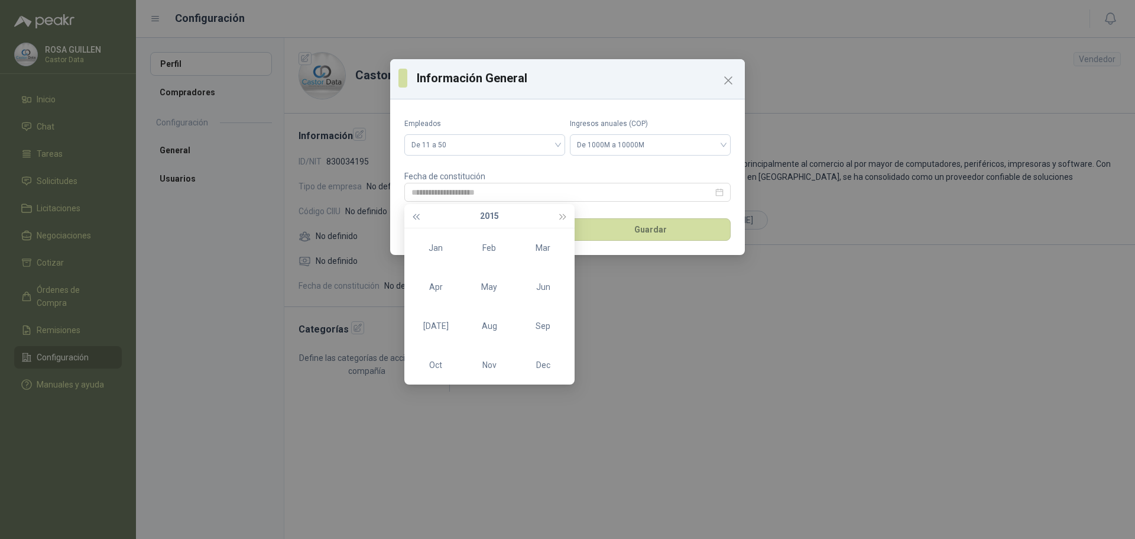
click at [414, 218] on button "button" at bounding box center [415, 216] width 13 height 24
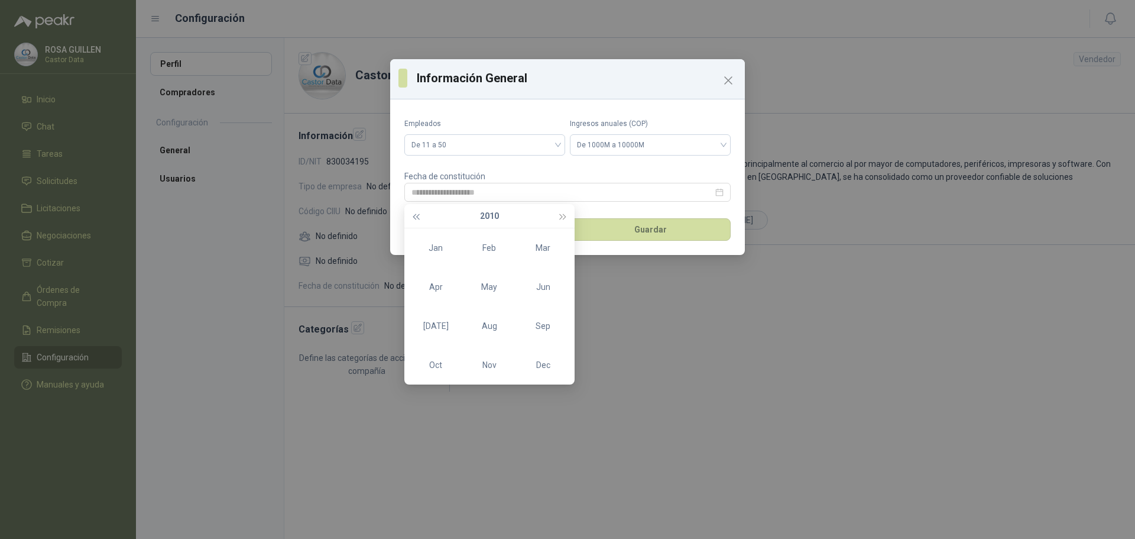
click at [414, 218] on button "button" at bounding box center [415, 216] width 13 height 24
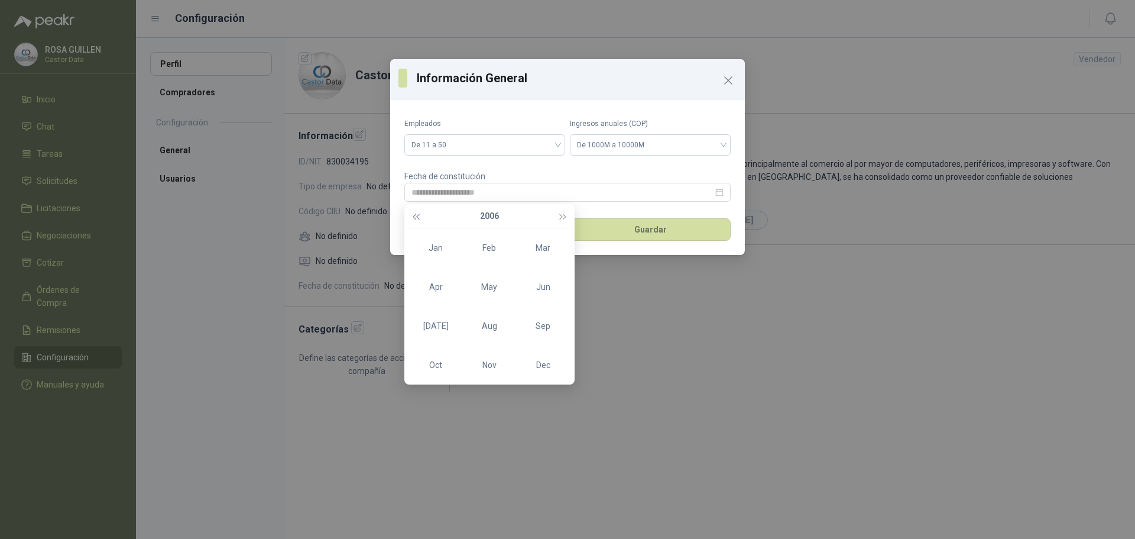
click at [414, 218] on button "button" at bounding box center [415, 216] width 13 height 24
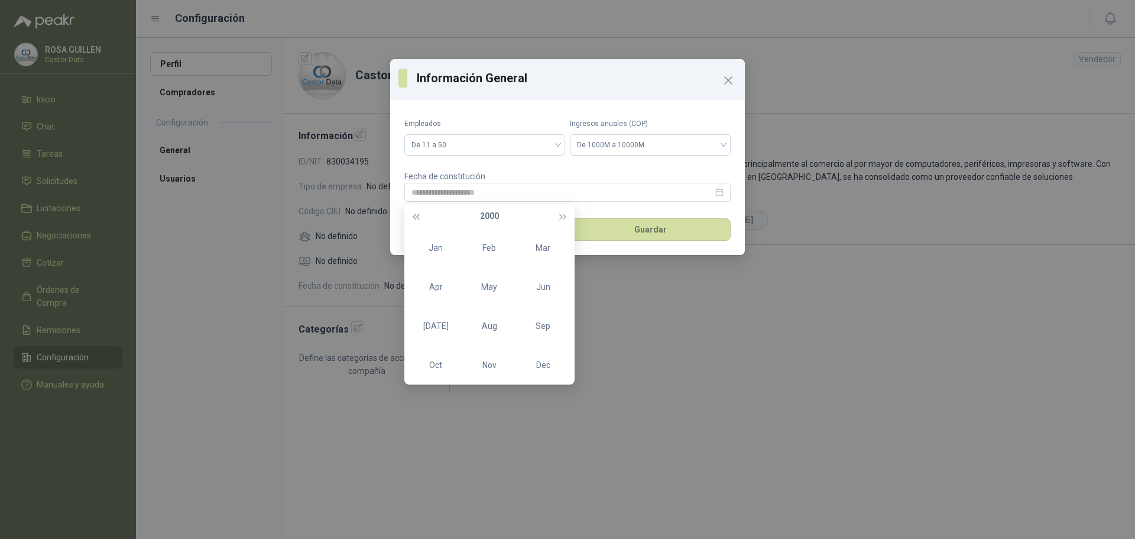
click at [414, 218] on button "button" at bounding box center [415, 216] width 13 height 24
click at [436, 328] on div "[DATE]" at bounding box center [435, 326] width 35 height 14
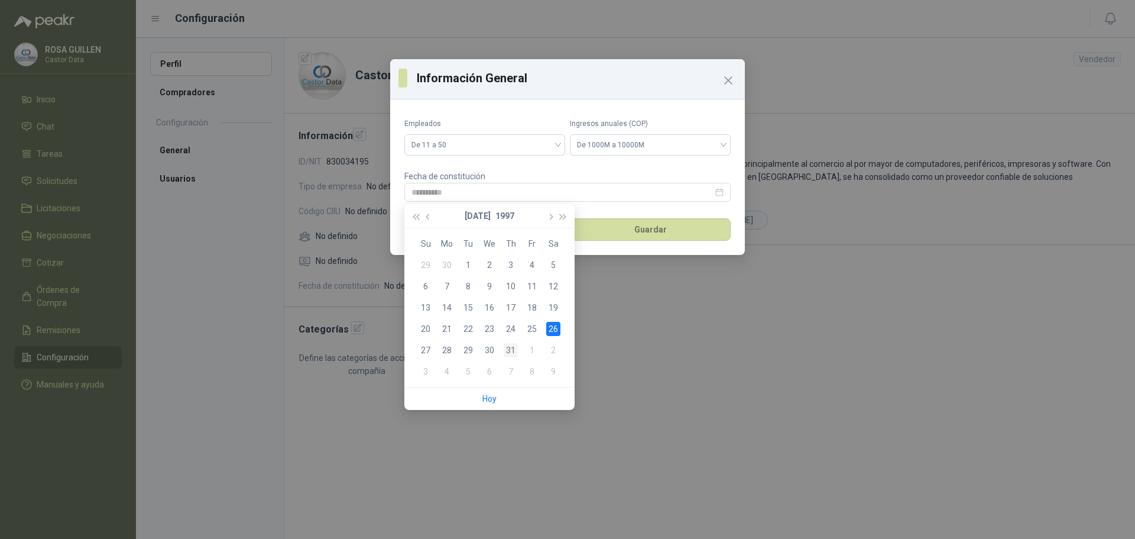
click at [515, 354] on div "31" at bounding box center [511, 350] width 14 height 14
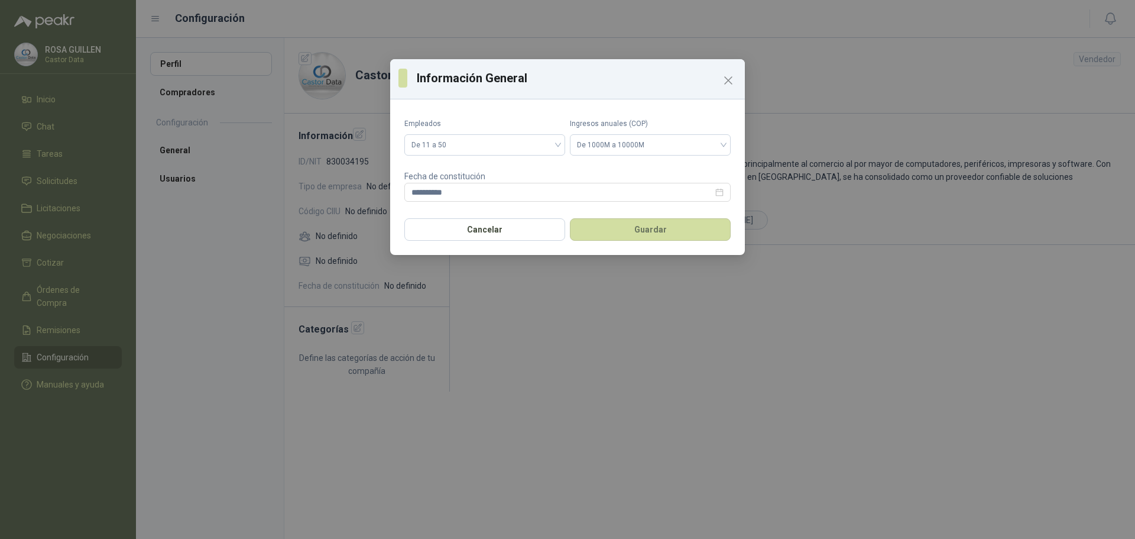
type input "**********"
click at [627, 231] on button "Guardar" at bounding box center [650, 229] width 161 height 22
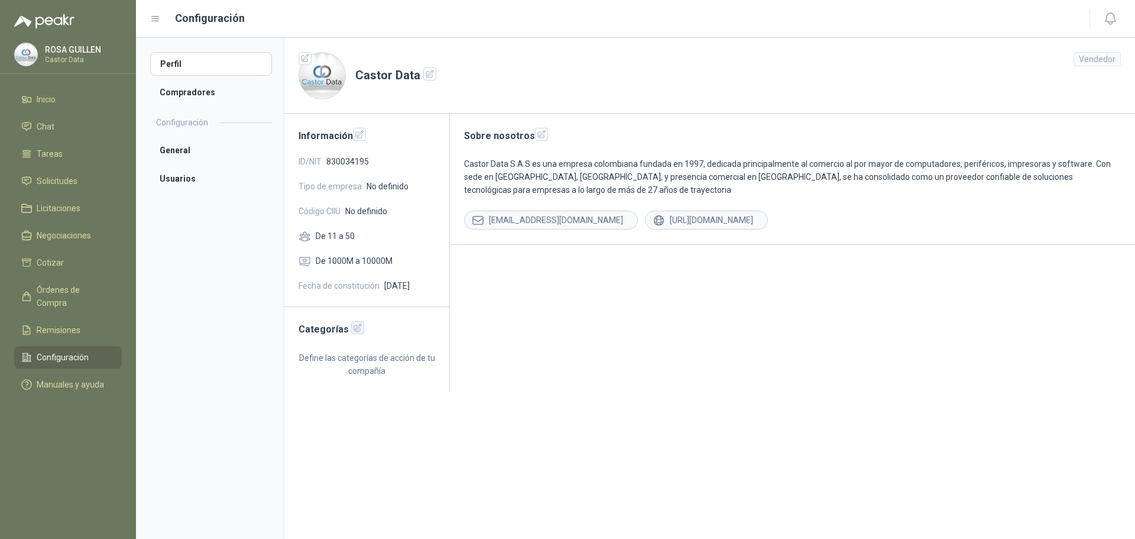
click at [355, 328] on icon "button" at bounding box center [358, 328] width 8 height 8
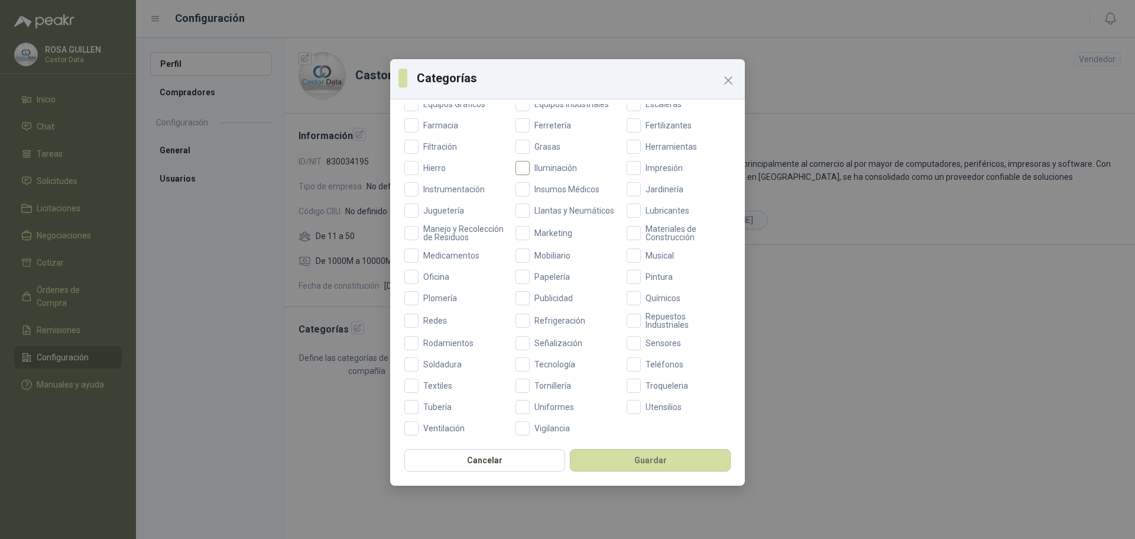
scroll to position [339, 0]
click at [544, 270] on span "Papelería" at bounding box center [552, 274] width 45 height 8
click at [547, 250] on span "Mobiliario" at bounding box center [553, 252] width 46 height 8
click at [437, 317] on span "Redes" at bounding box center [435, 317] width 33 height 8
click at [546, 160] on label "Iluminación" at bounding box center [567, 165] width 104 height 14
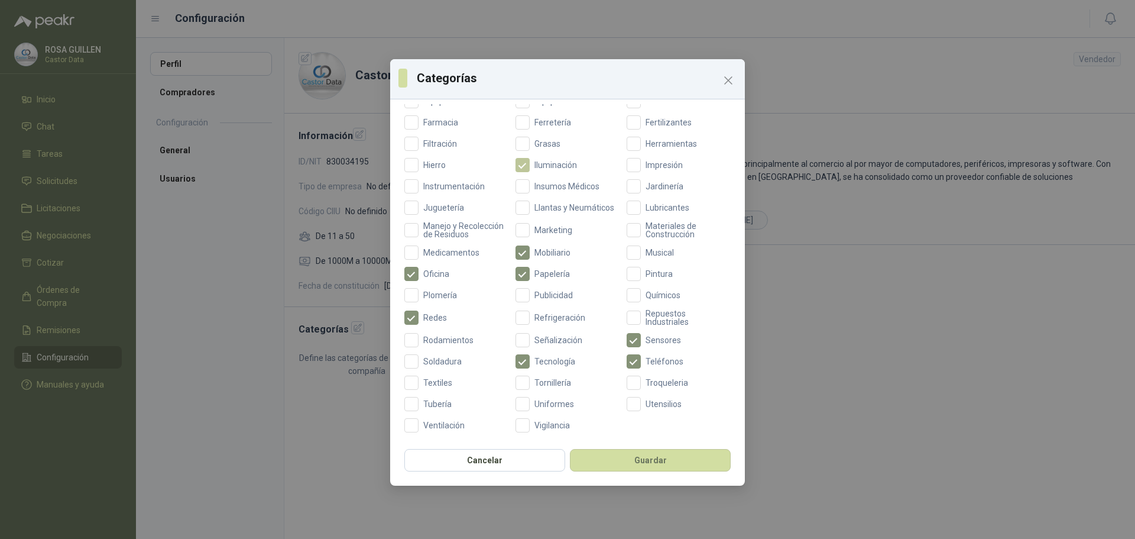
click at [540, 161] on span "Iluminación" at bounding box center [556, 165] width 52 height 8
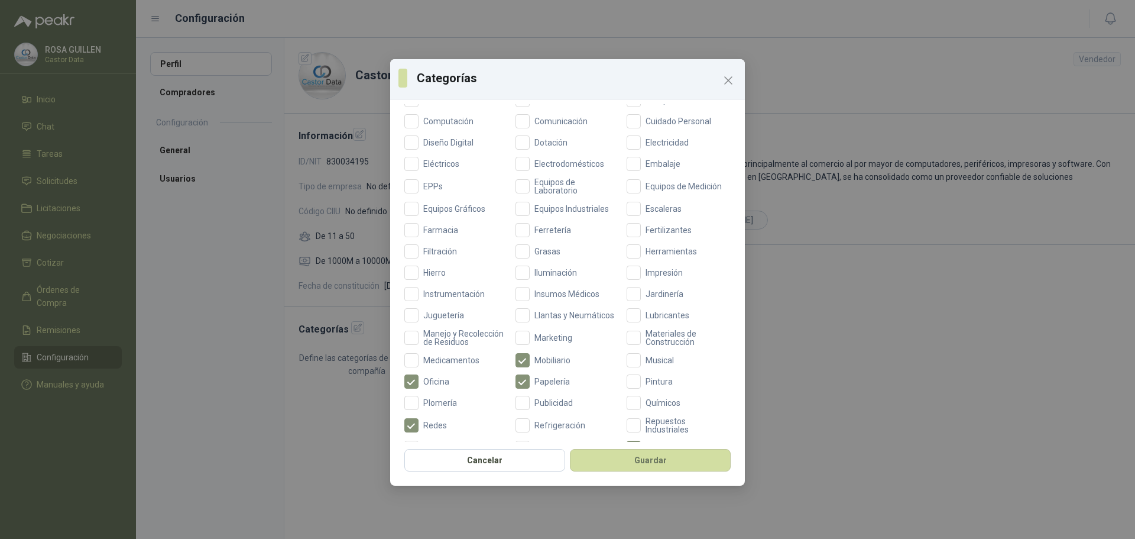
scroll to position [162, 0]
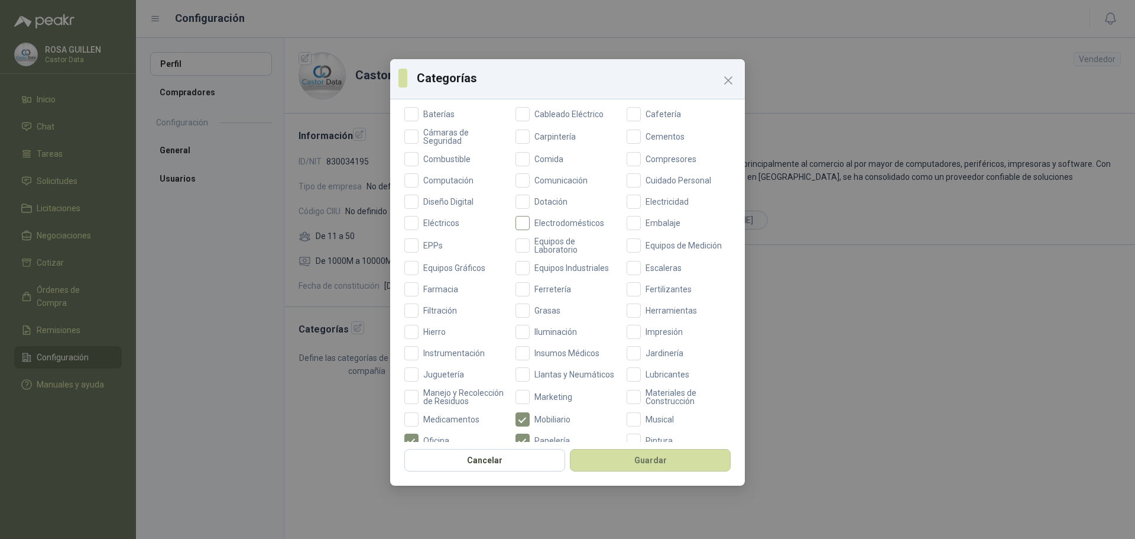
click at [540, 220] on span "Electrodomésticos" at bounding box center [569, 223] width 79 height 8
click at [432, 220] on span "Eléctricos" at bounding box center [442, 223] width 46 height 8
click at [449, 135] on span "Cámaras de Seguridad" at bounding box center [464, 136] width 90 height 17
click at [455, 180] on span "Computación" at bounding box center [449, 180] width 60 height 8
click at [440, 113] on span "Baterías" at bounding box center [439, 114] width 41 height 8
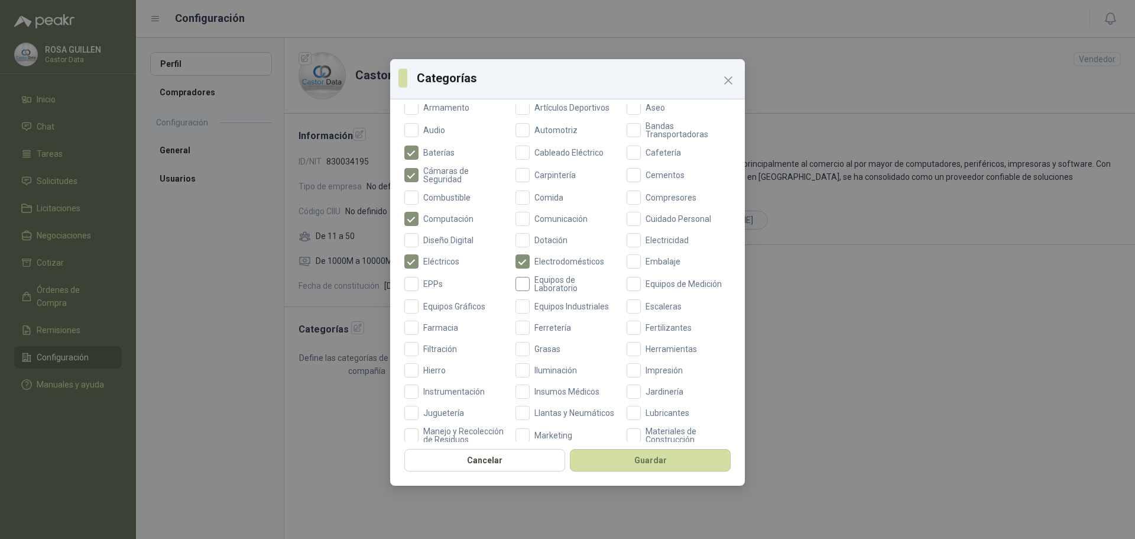
scroll to position [103, 0]
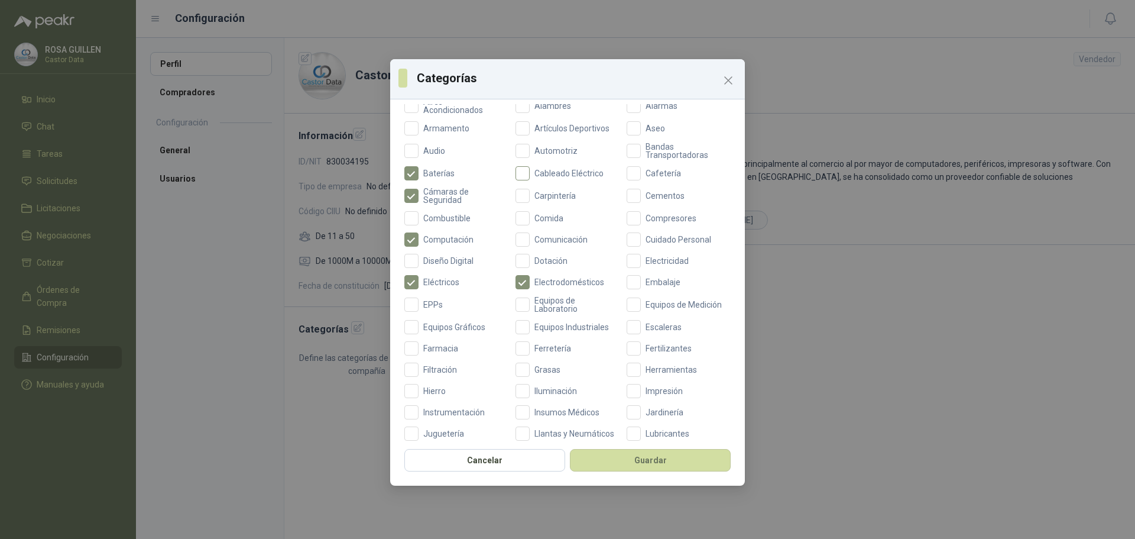
click at [548, 170] on span "Cableado Eléctrico" at bounding box center [569, 173] width 79 height 8
click at [448, 257] on span "Diseño Digital" at bounding box center [449, 261] width 60 height 8
click at [436, 150] on span "Audio" at bounding box center [434, 151] width 31 height 8
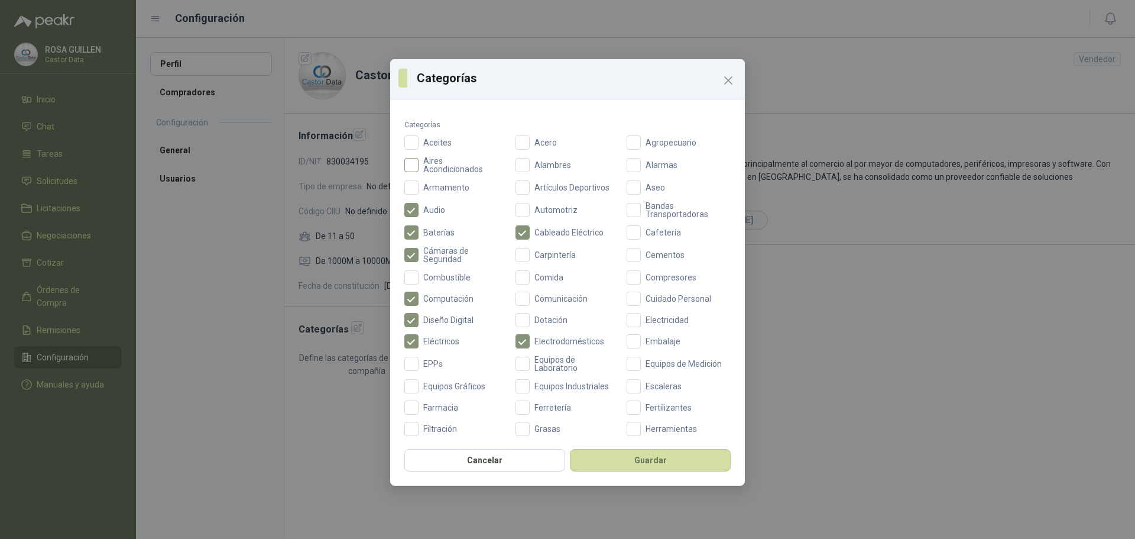
click at [439, 168] on span "Aires Acondicionados" at bounding box center [464, 165] width 90 height 17
click at [647, 232] on span "Cafetería" at bounding box center [663, 232] width 45 height 8
click at [650, 164] on span "Alarmas" at bounding box center [661, 165] width 41 height 8
click at [641, 324] on span "Electricidad" at bounding box center [667, 320] width 53 height 8
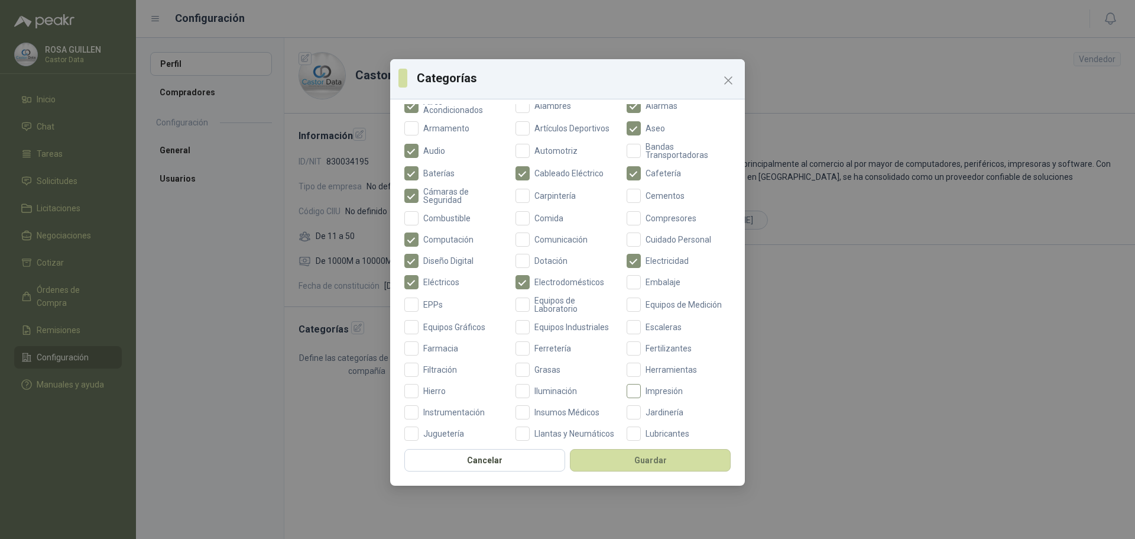
click at [657, 391] on span "Impresión" at bounding box center [664, 391] width 47 height 8
click at [670, 372] on span "Herramientas" at bounding box center [671, 369] width 61 height 8
click at [546, 353] on label "Ferretería" at bounding box center [567, 348] width 104 height 14
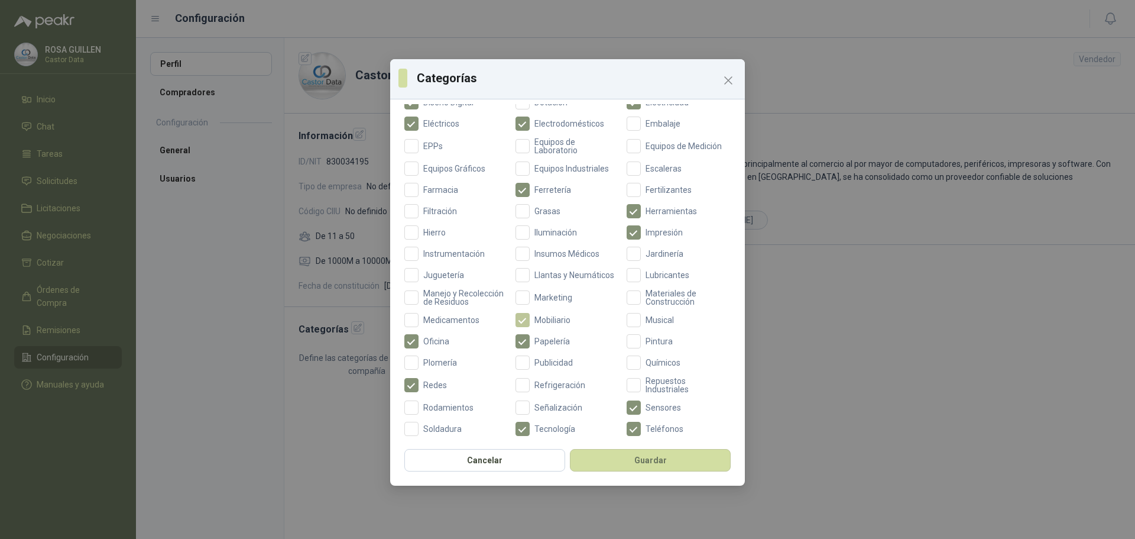
scroll to position [280, 0]
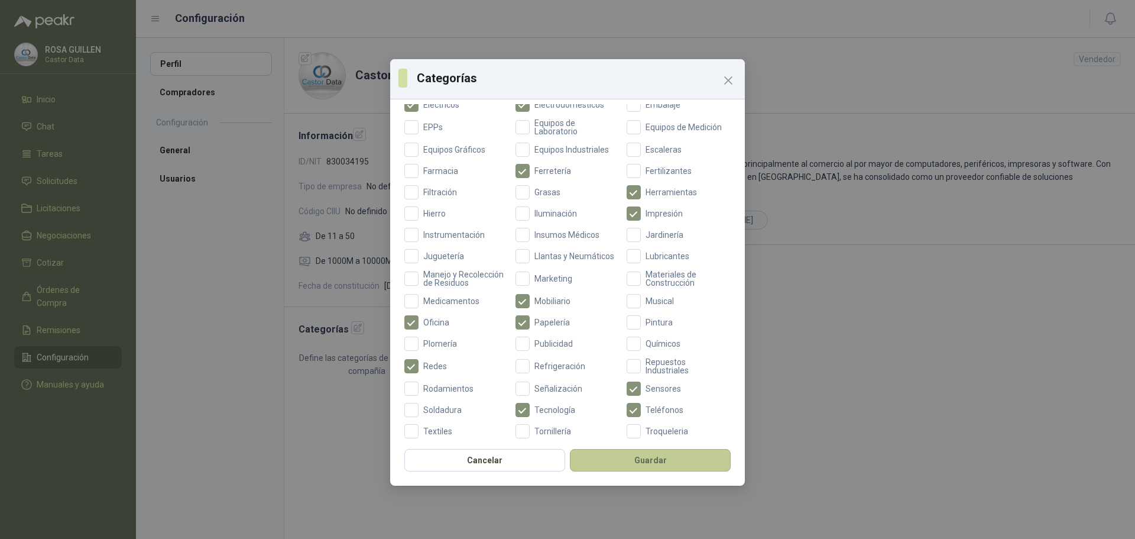
click at [650, 461] on button "Guardar" at bounding box center [650, 460] width 161 height 22
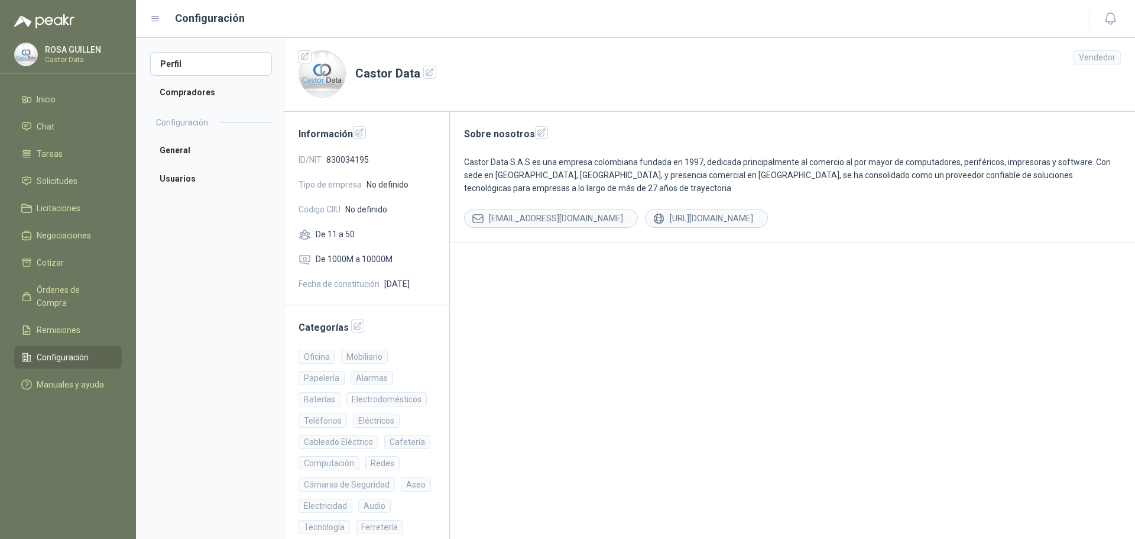
scroll to position [0, 0]
click at [357, 129] on icon "button" at bounding box center [360, 134] width 10 height 10
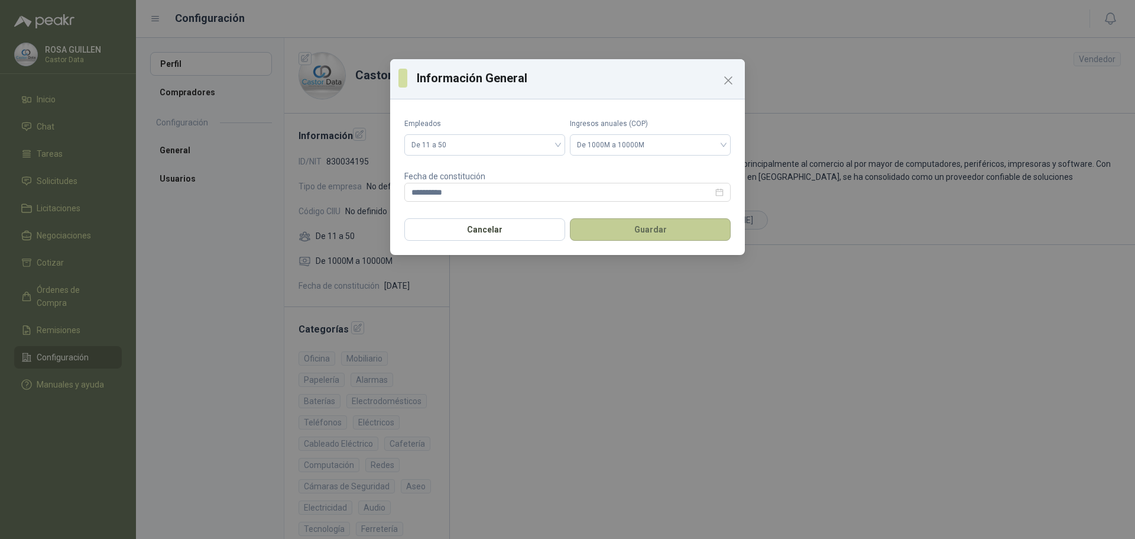
click at [639, 228] on button "Guardar" at bounding box center [650, 229] width 161 height 22
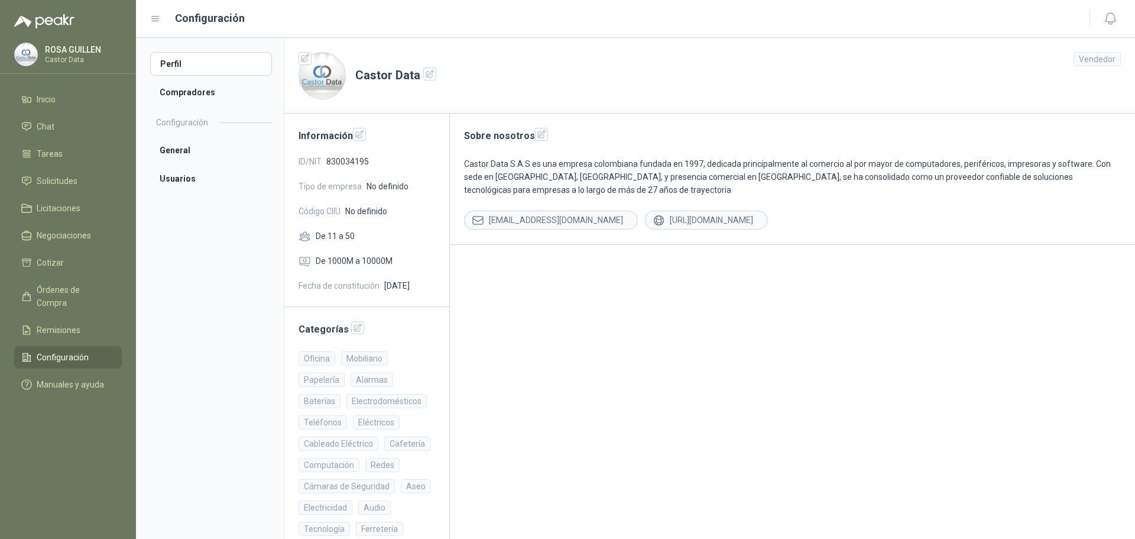
click at [158, 19] on icon at bounding box center [155, 19] width 7 height 5
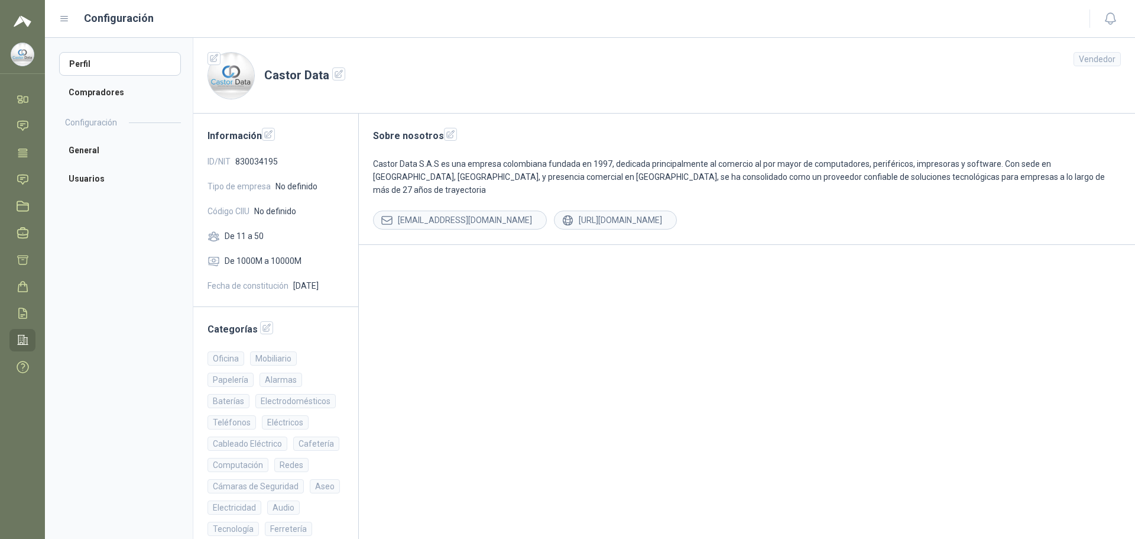
click at [66, 22] on icon at bounding box center [64, 19] width 11 height 11
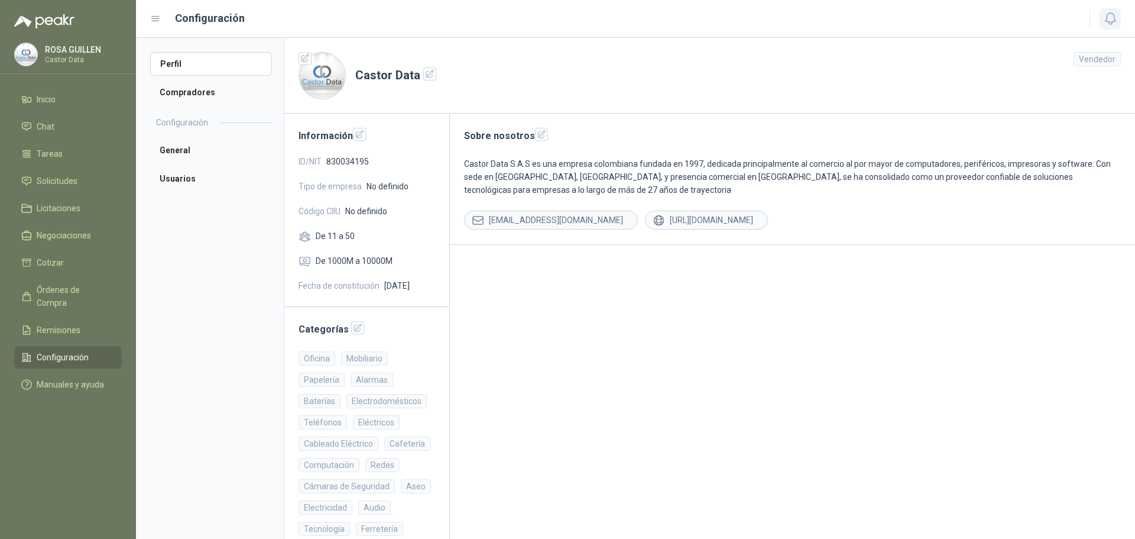
click at [1115, 21] on icon "button" at bounding box center [1110, 18] width 10 height 11
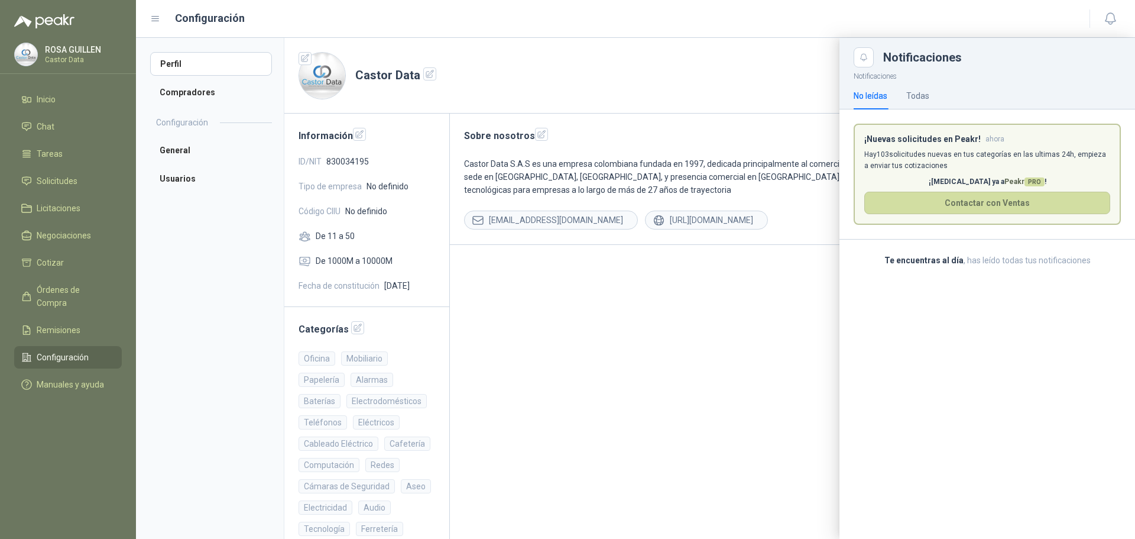
click at [990, 156] on p "Hay 103 solicitudes nuevas en tus categorías en las ultimas 24h, empieza a envi…" at bounding box center [987, 160] width 246 height 22
click at [988, 205] on button "Contactar con Ventas" at bounding box center [987, 203] width 246 height 22
click at [55, 192] on link "Solicitudes" at bounding box center [68, 181] width 108 height 22
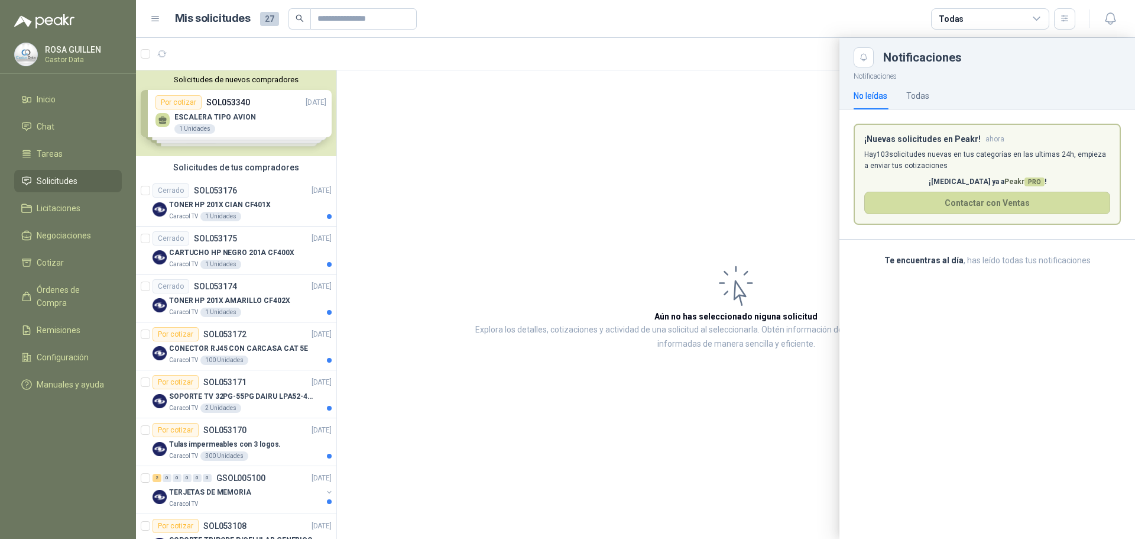
click at [259, 206] on div at bounding box center [635, 288] width 999 height 501
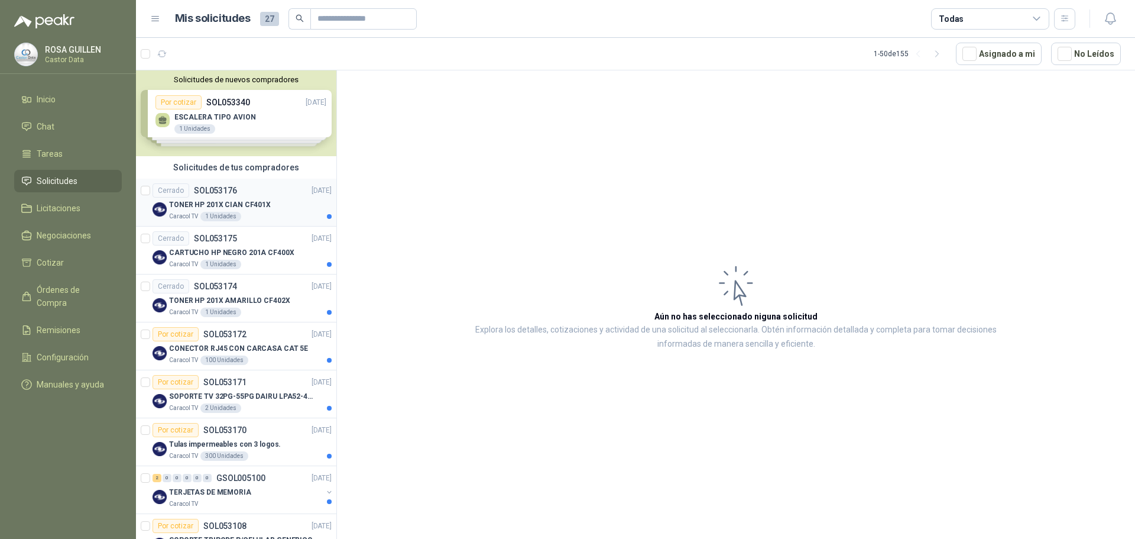
click at [217, 192] on p "SOL053176" at bounding box center [215, 190] width 43 height 8
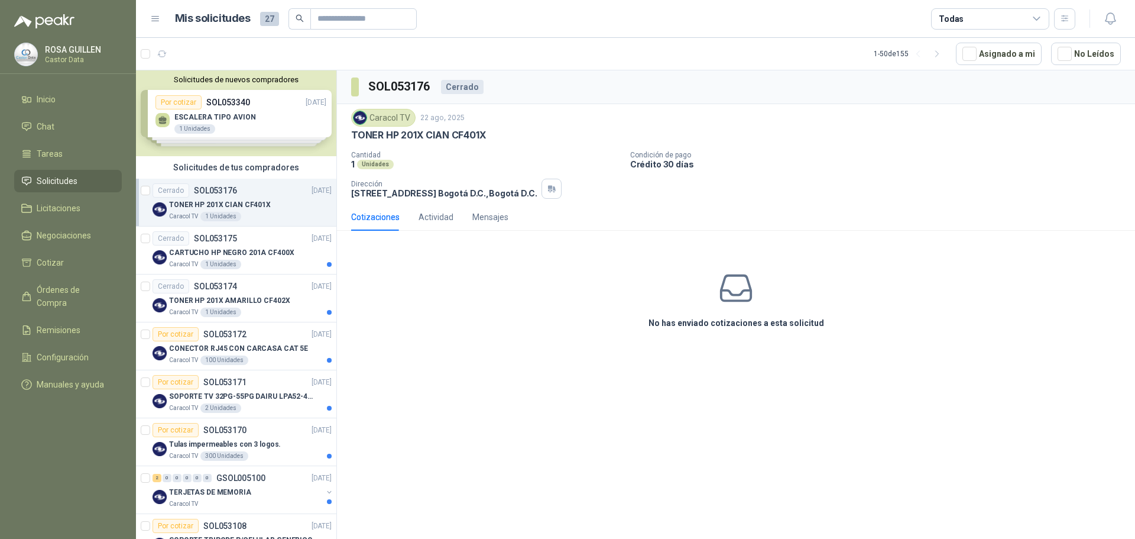
click at [385, 218] on div "Cotizaciones" at bounding box center [375, 216] width 48 height 13
click at [446, 210] on div "Actividad" at bounding box center [436, 216] width 35 height 27
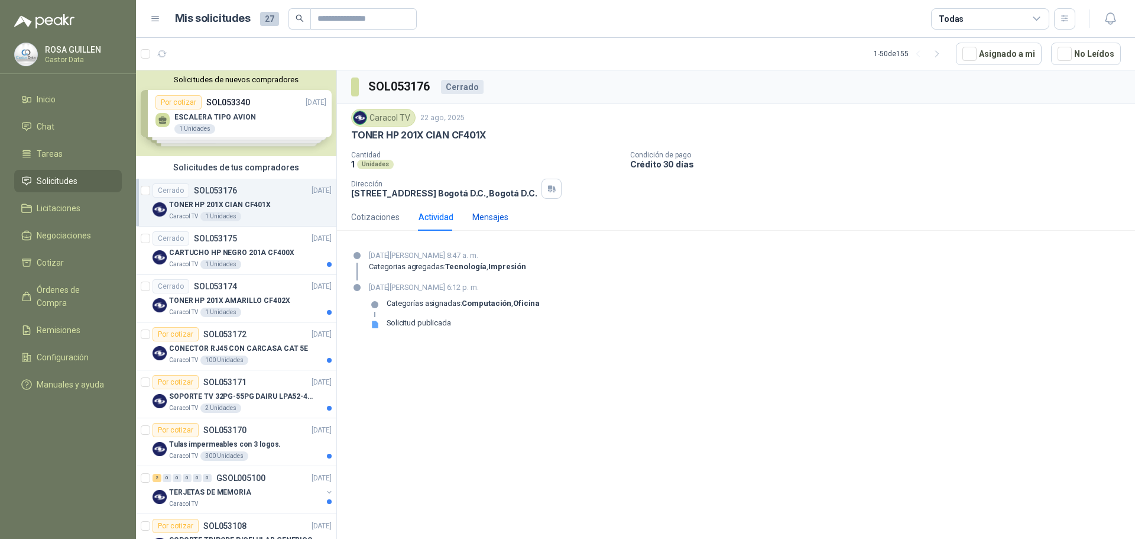
click at [499, 219] on div "Mensajes" at bounding box center [490, 216] width 36 height 13
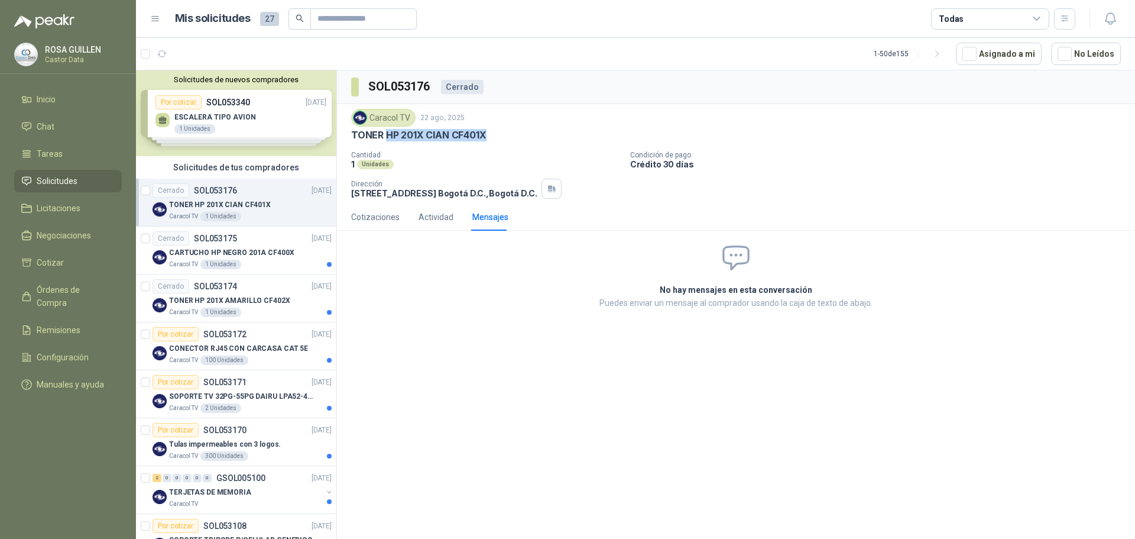
drag, startPoint x: 387, startPoint y: 137, endPoint x: 489, endPoint y: 134, distance: 101.7
click at [489, 134] on div "TONER HP 201X CIAN CF401X" at bounding box center [736, 135] width 770 height 12
drag, startPoint x: 372, startPoint y: 187, endPoint x: 479, endPoint y: 185, distance: 106.4
click at [479, 185] on div "Dirección [STREET_ADDRESS] , [GEOGRAPHIC_DATA] D.C." at bounding box center [444, 189] width 186 height 18
click at [255, 339] on div "Por cotizar SOL053172 [DATE]" at bounding box center [242, 334] width 179 height 14
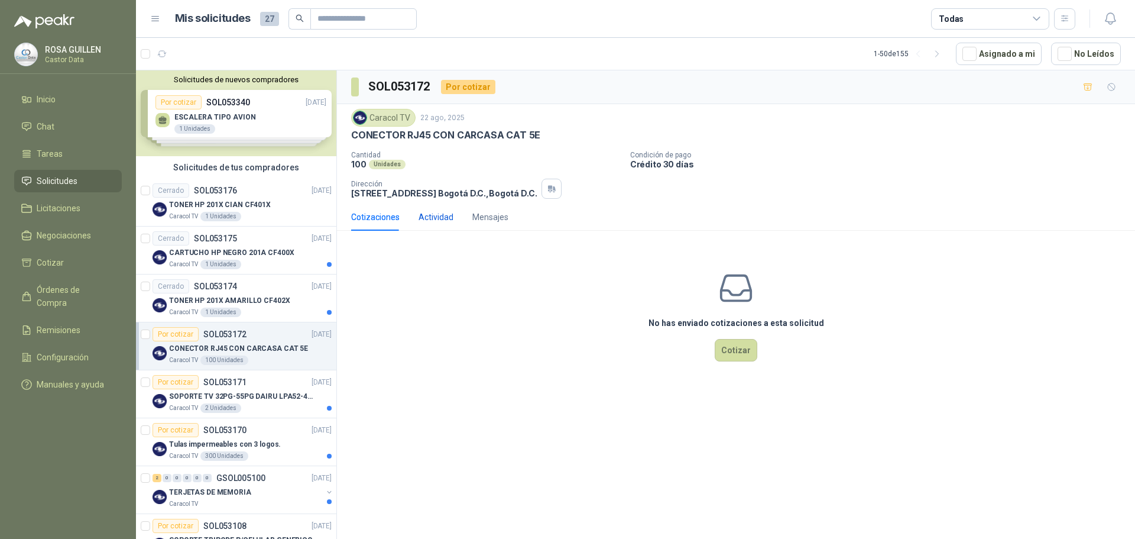
click at [427, 222] on div "Actividad" at bounding box center [436, 216] width 35 height 13
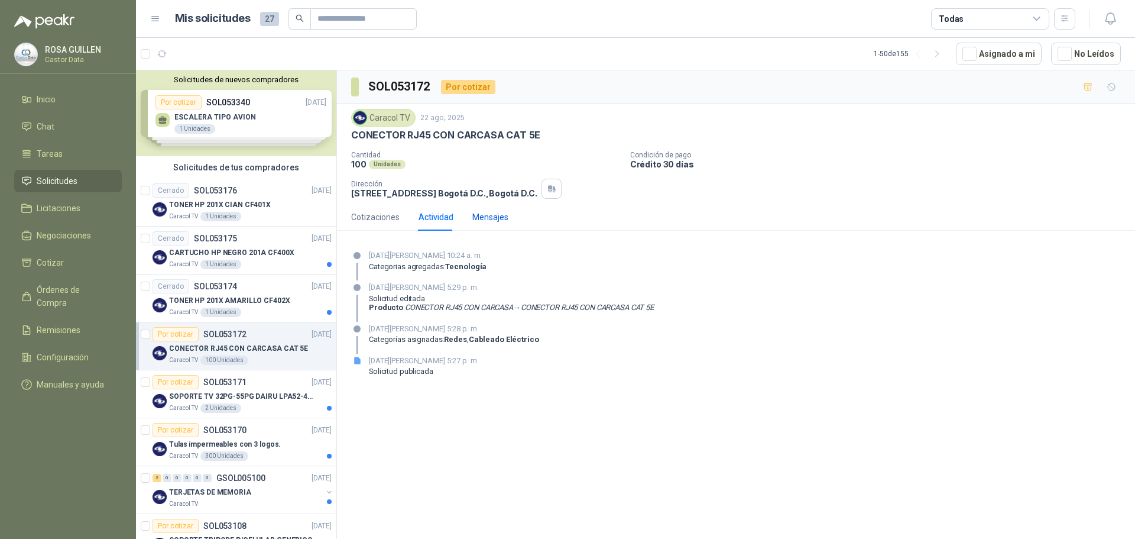
click at [484, 220] on div "Mensajes" at bounding box center [490, 216] width 36 height 13
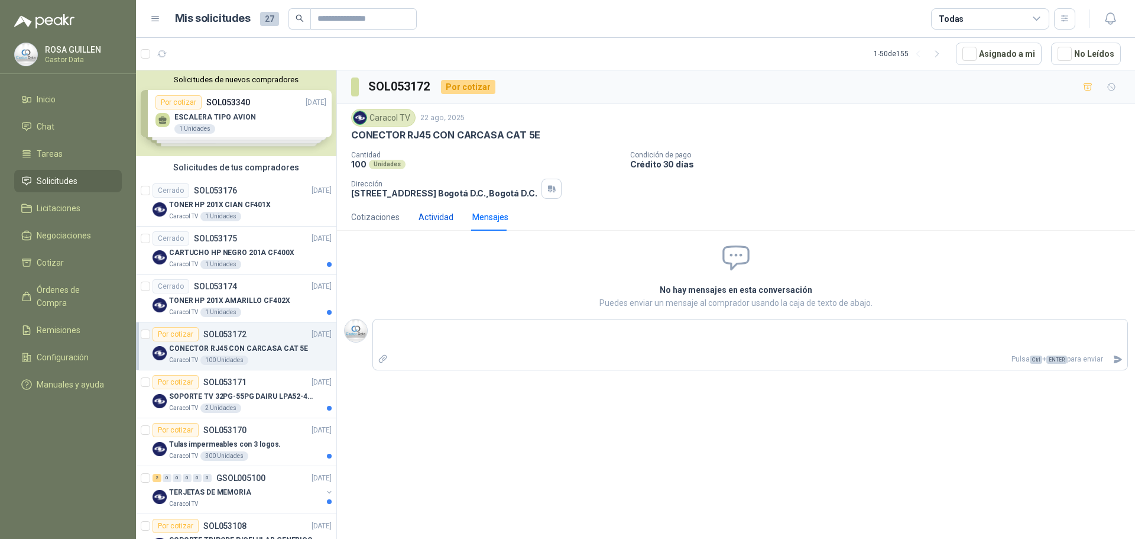
click at [451, 220] on div "Actividad" at bounding box center [436, 216] width 35 height 13
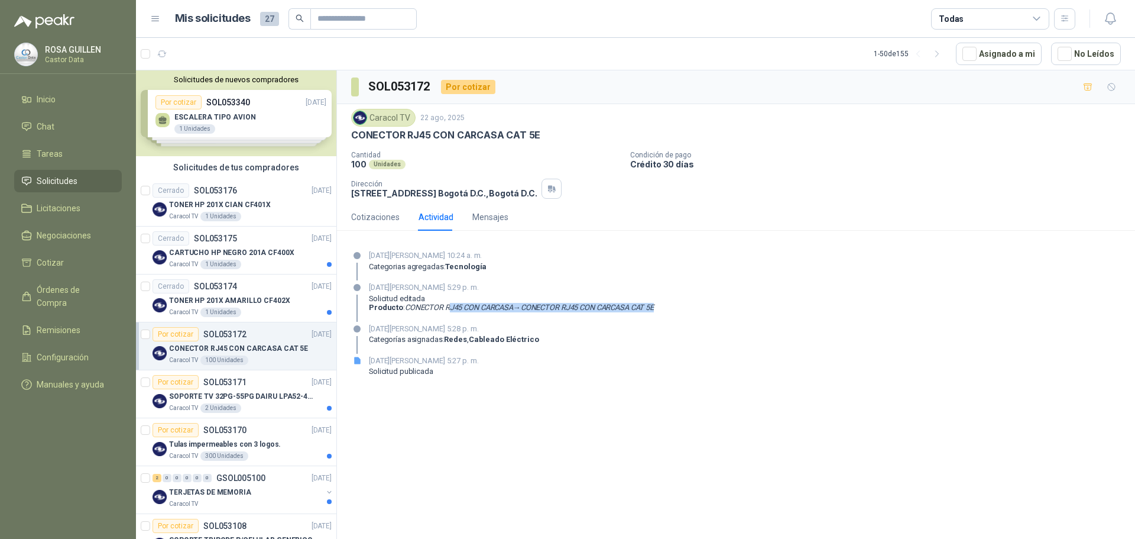
drag, startPoint x: 450, startPoint y: 309, endPoint x: 666, endPoint y: 307, distance: 215.8
click at [666, 307] on div "[DATE][PERSON_NAME] 5:29 p. m. Solicitud editada Producto : CONECTOR RJ45 CON C…" at bounding box center [736, 301] width 770 height 40
click at [477, 216] on div "Mensajes" at bounding box center [490, 216] width 36 height 13
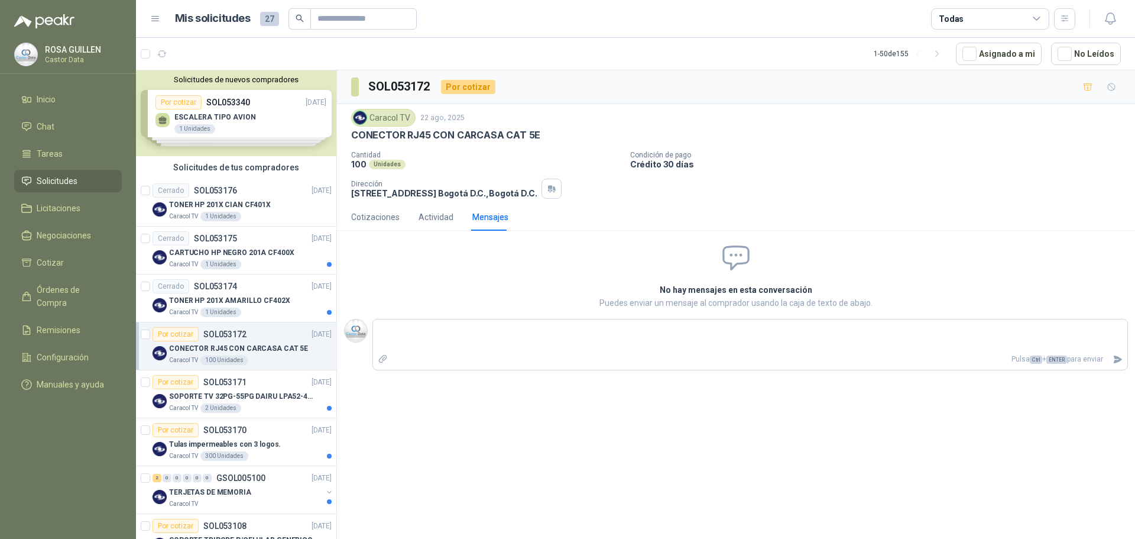
click at [248, 108] on div "Solicitudes de nuevos compradores Por cotizar SOL053340 [DATE] ESCALERA TIPO AV…" at bounding box center [236, 113] width 200 height 86
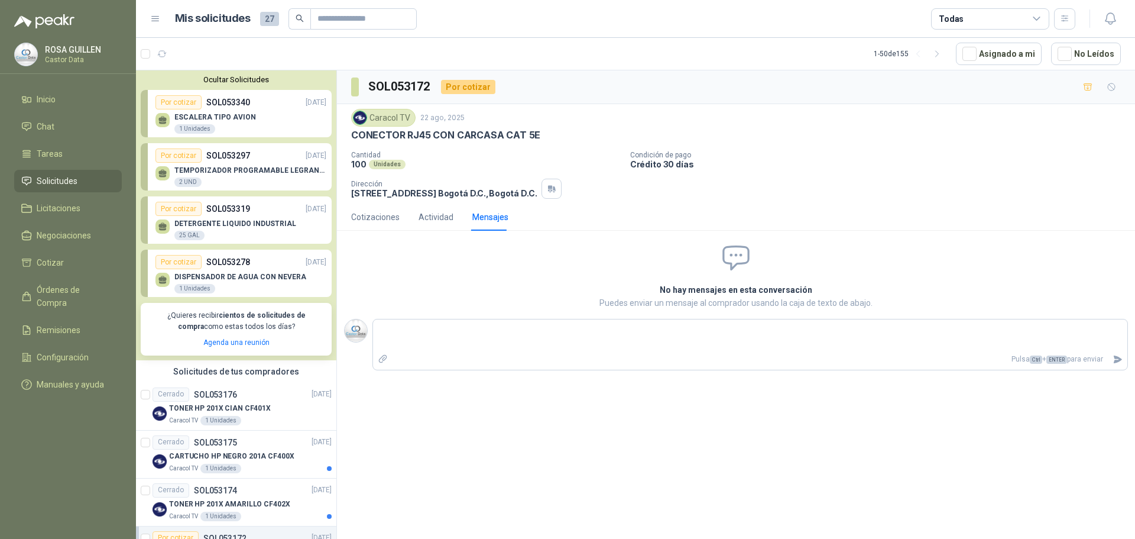
click at [248, 108] on p "SOL053340" at bounding box center [228, 102] width 44 height 13
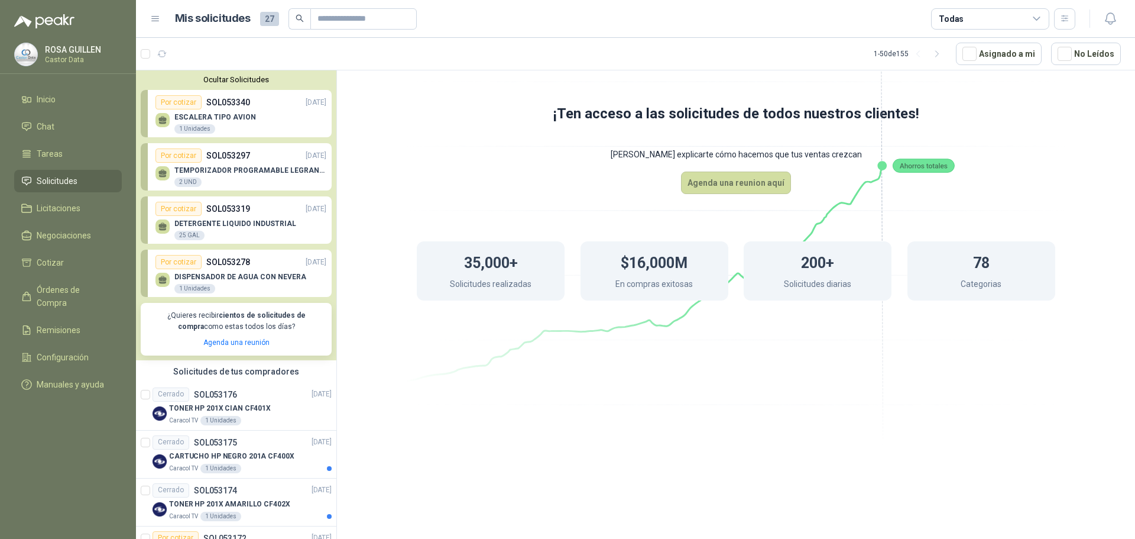
click at [156, 22] on icon at bounding box center [155, 19] width 11 height 11
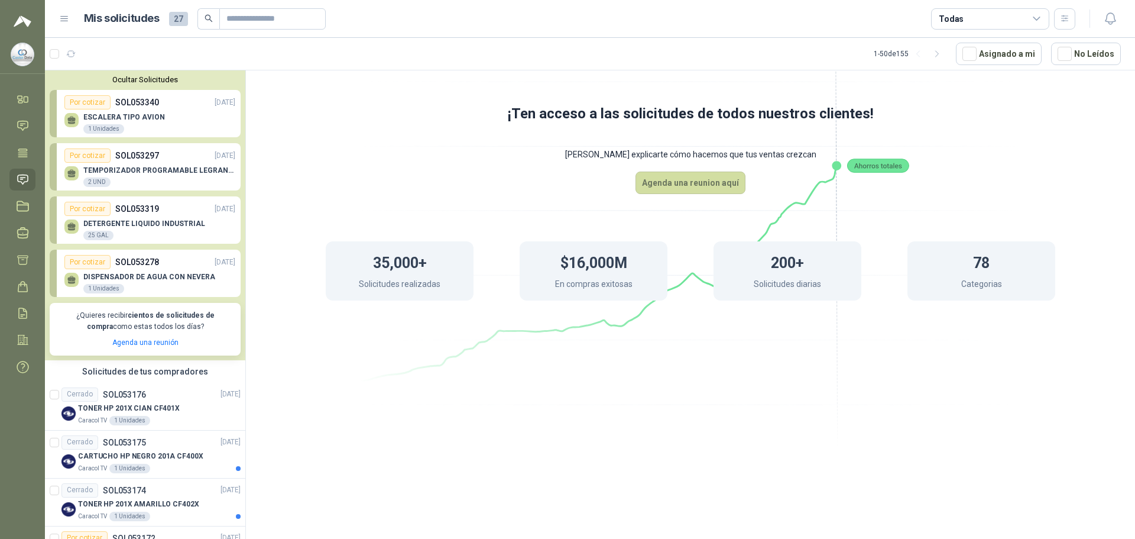
click at [60, 23] on icon at bounding box center [64, 19] width 11 height 11
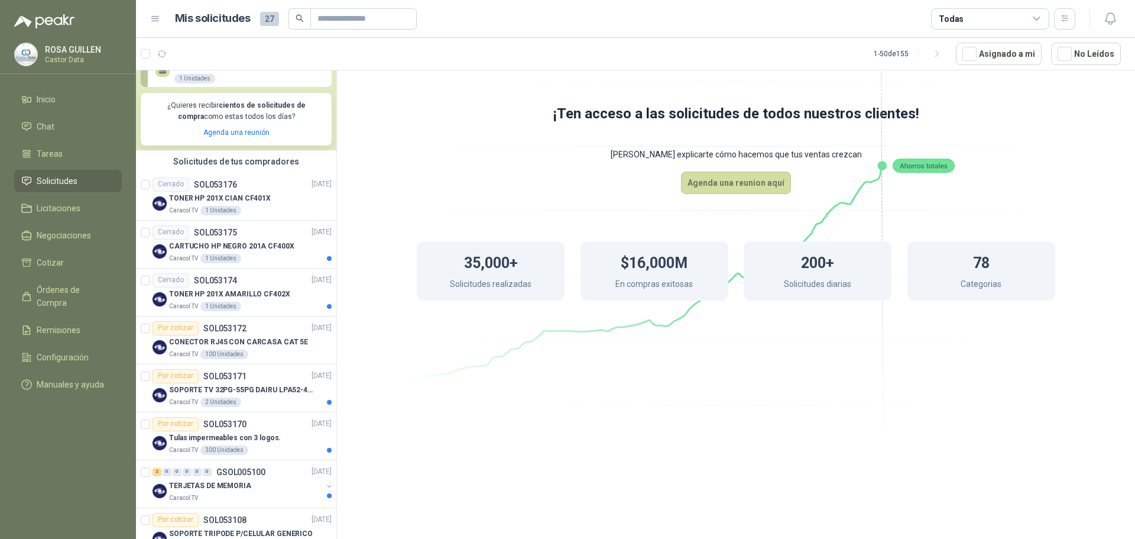
scroll to position [118, 0]
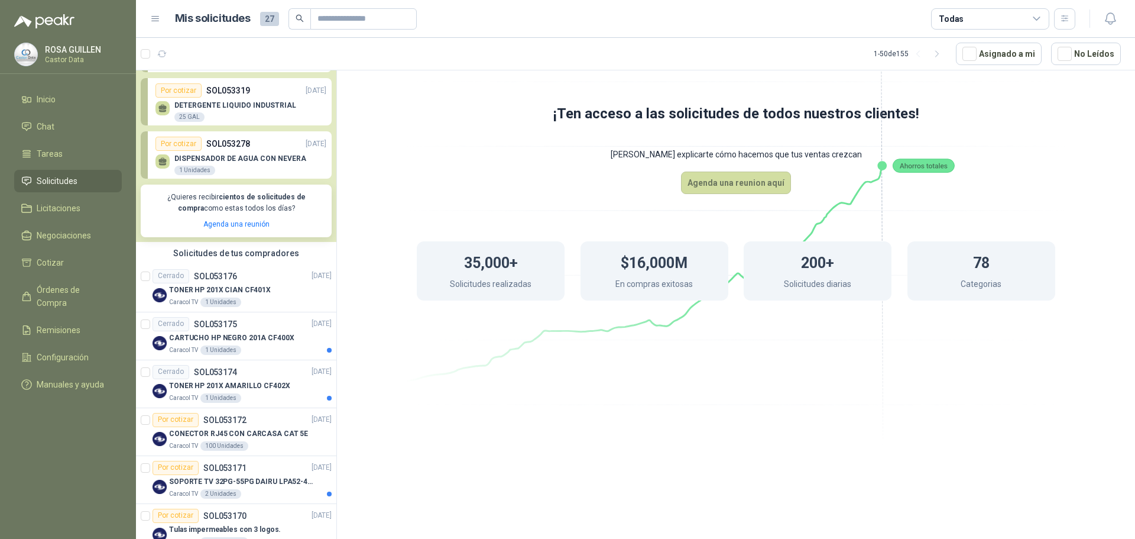
click at [1039, 15] on icon at bounding box center [1037, 19] width 11 height 11
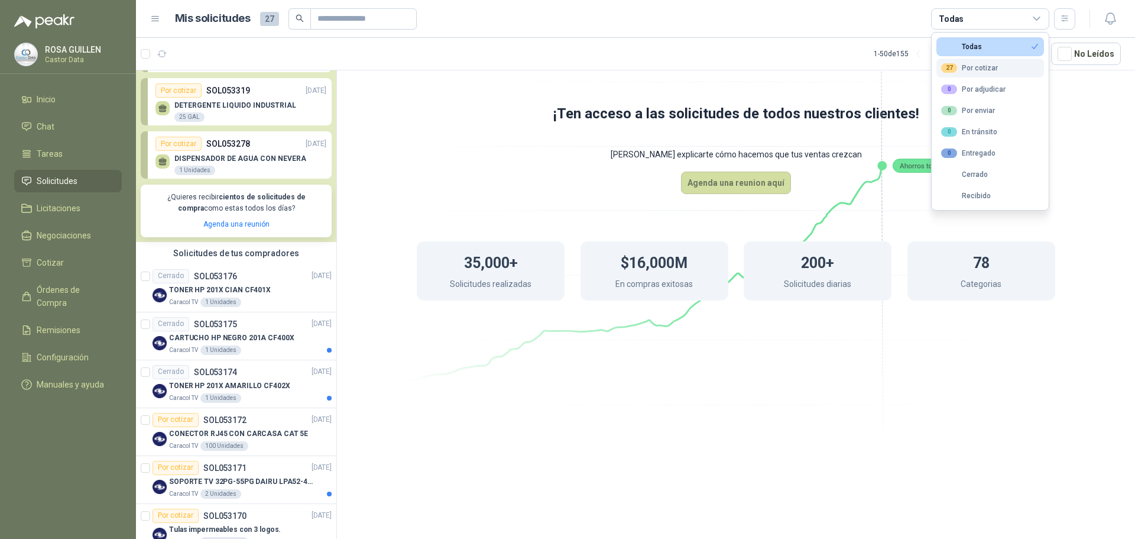
click at [992, 66] on div "27 Por cotizar" at bounding box center [969, 67] width 57 height 9
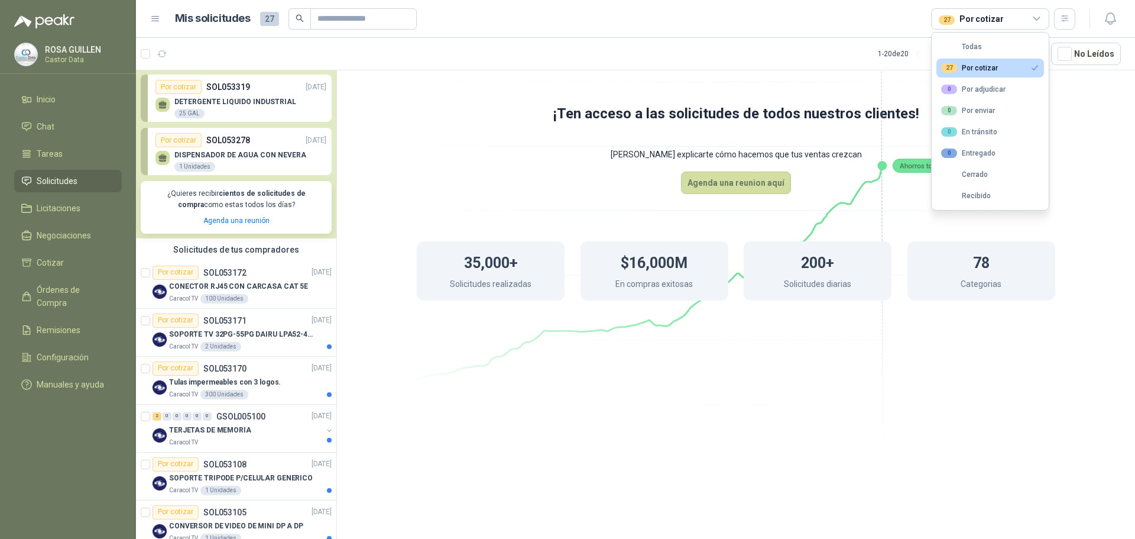
scroll to position [105, 0]
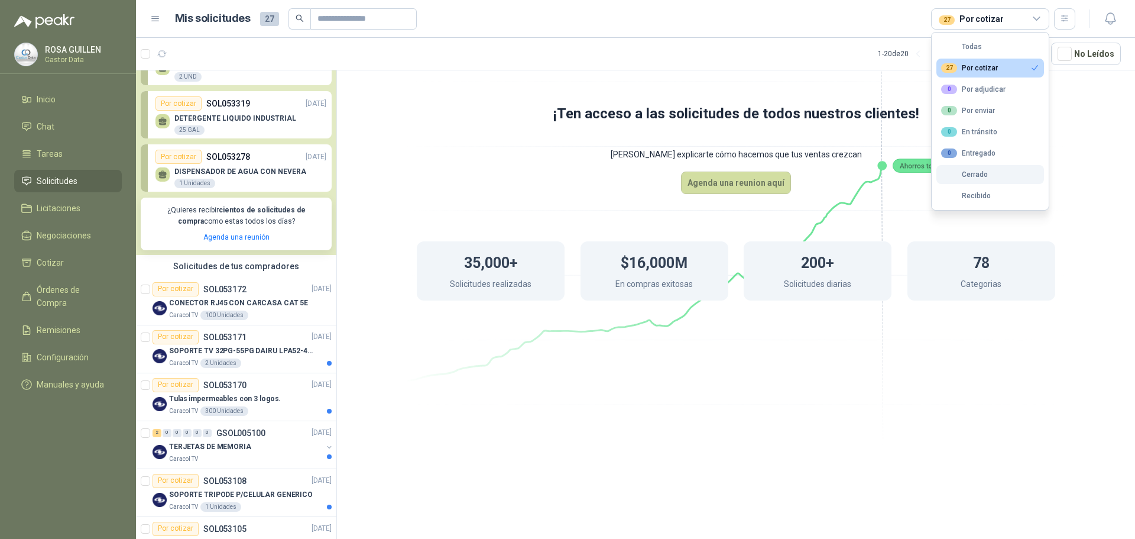
click at [968, 175] on div "Cerrado" at bounding box center [964, 174] width 47 height 8
click at [996, 64] on div "27 Por cotizar" at bounding box center [969, 67] width 57 height 9
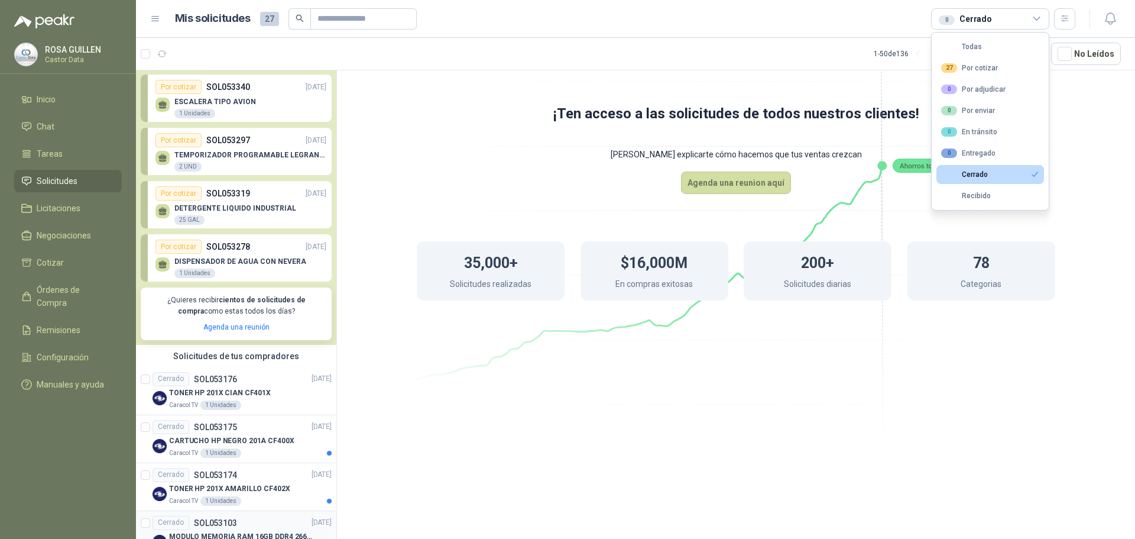
scroll to position [0, 0]
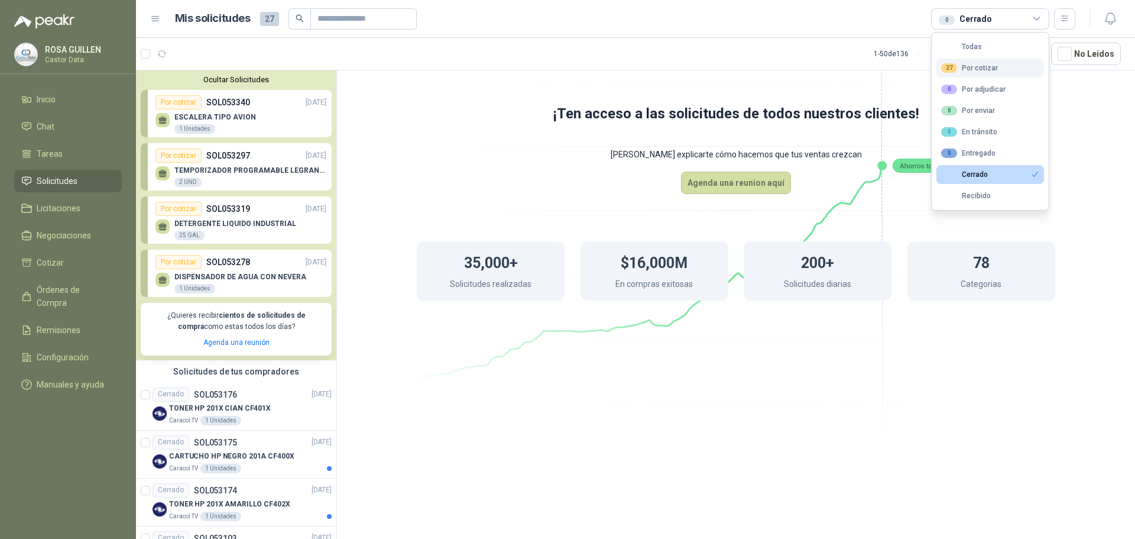
click at [970, 66] on div "27 Por cotizar" at bounding box center [969, 67] width 57 height 9
